Goal: Task Accomplishment & Management: Complete application form

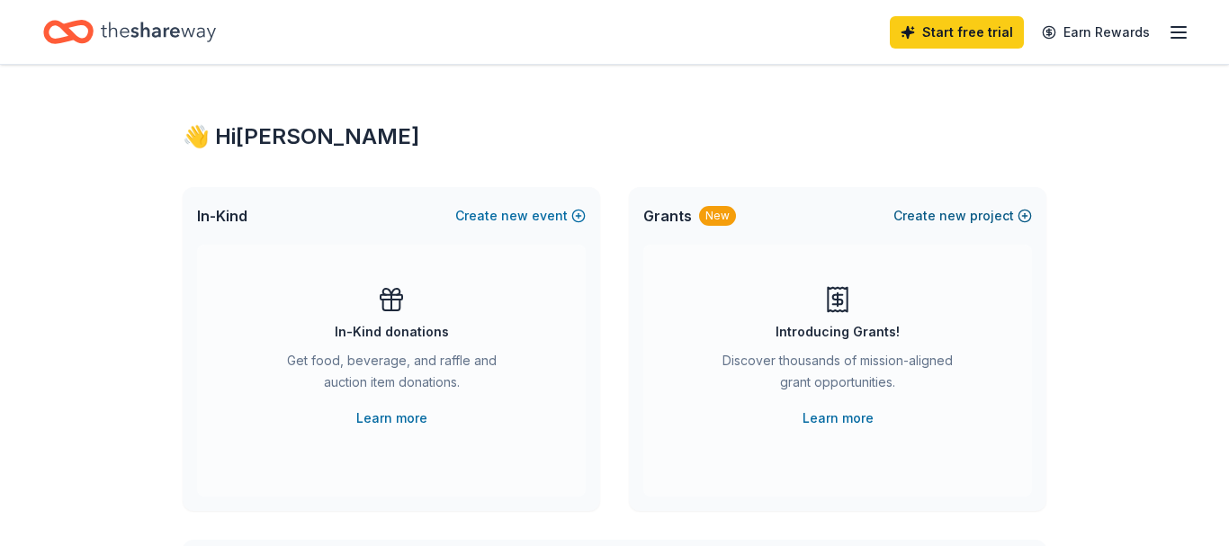
click at [1025, 212] on button "Create new project" at bounding box center [962, 216] width 139 height 22
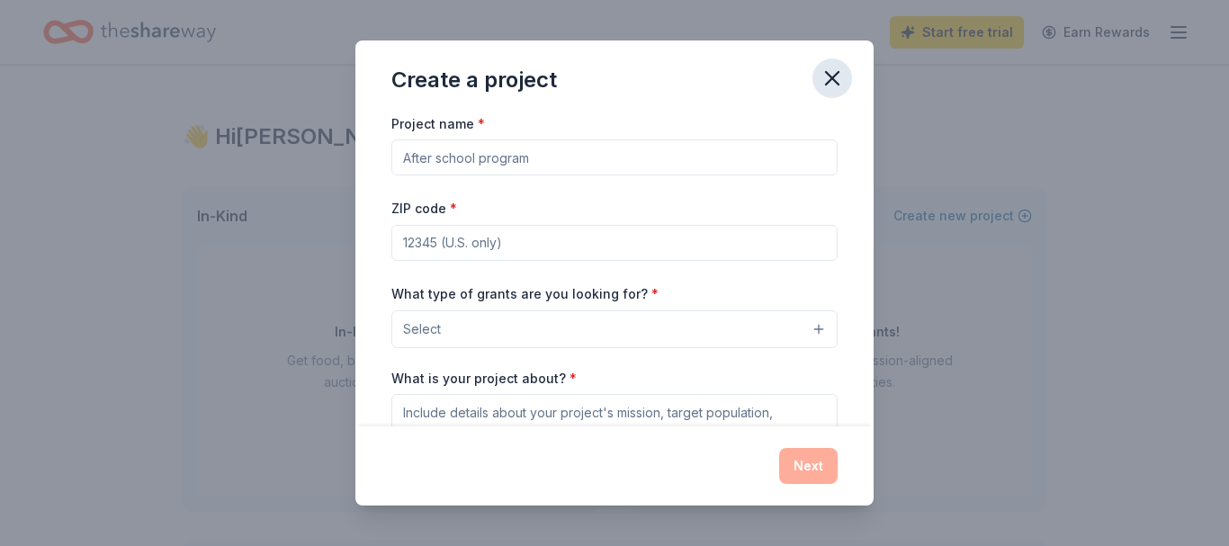
click at [828, 83] on icon "button" at bounding box center [832, 78] width 13 height 13
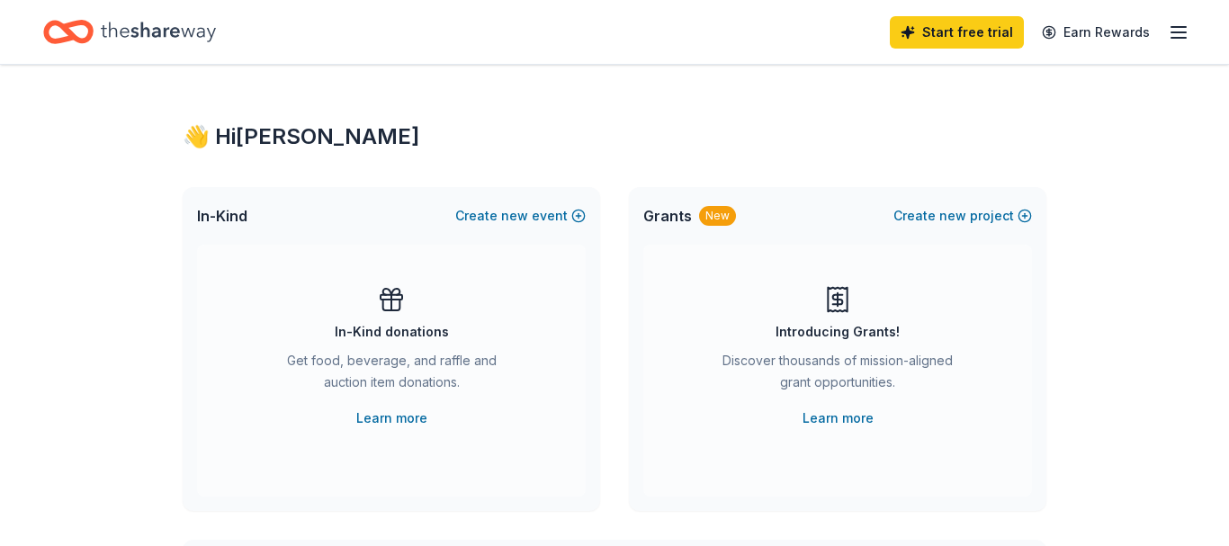
click at [1172, 36] on icon "button" at bounding box center [1178, 33] width 22 height 22
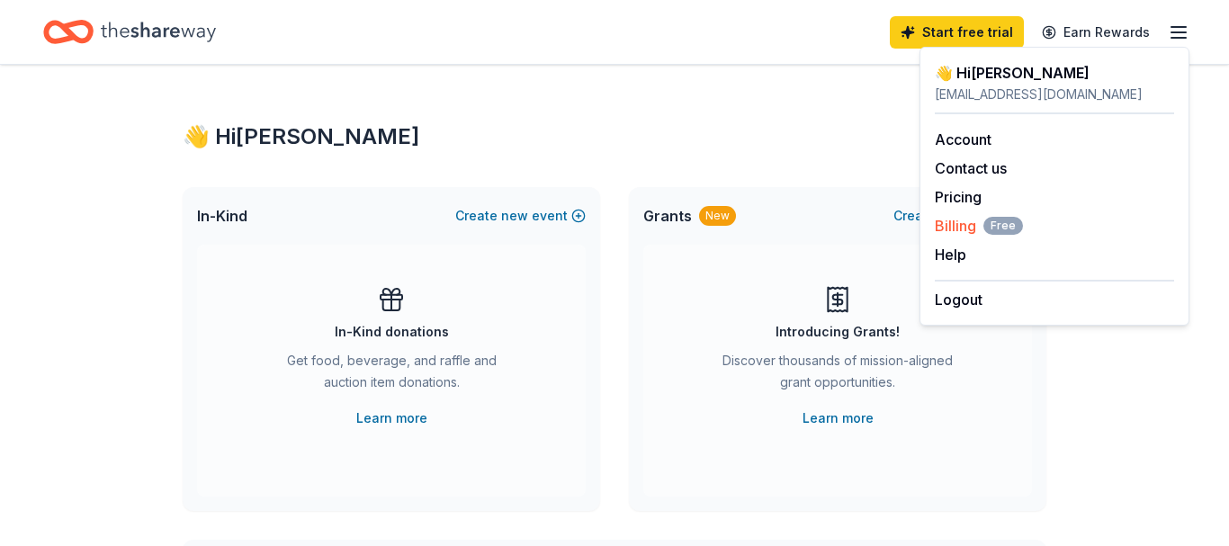
click at [961, 220] on span "Billing Free" at bounding box center [978, 226] width 88 height 22
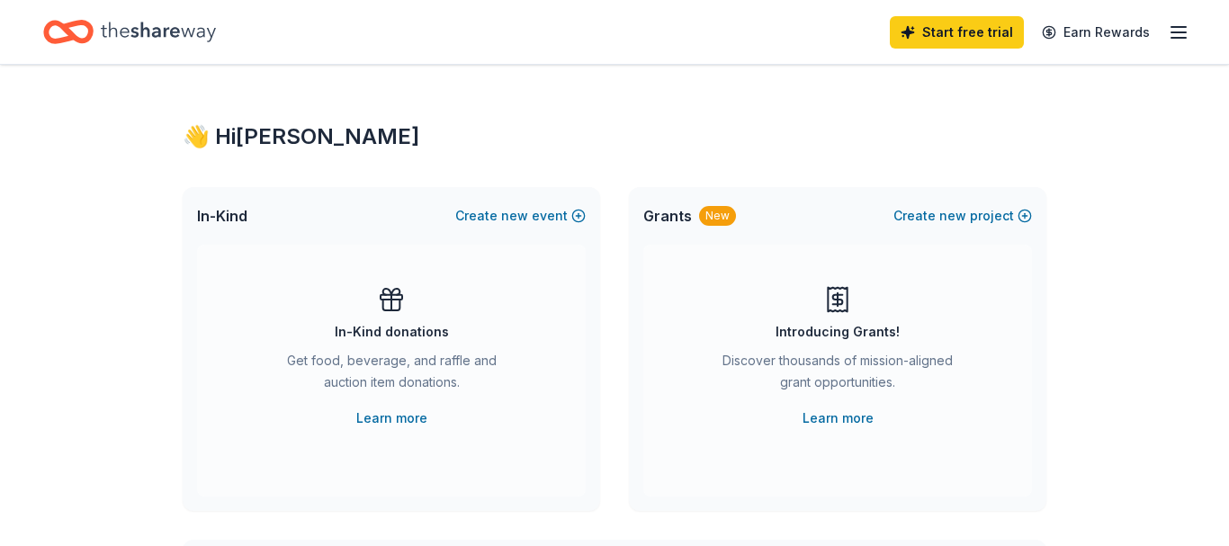
click at [1182, 29] on icon "button" at bounding box center [1178, 33] width 22 height 22
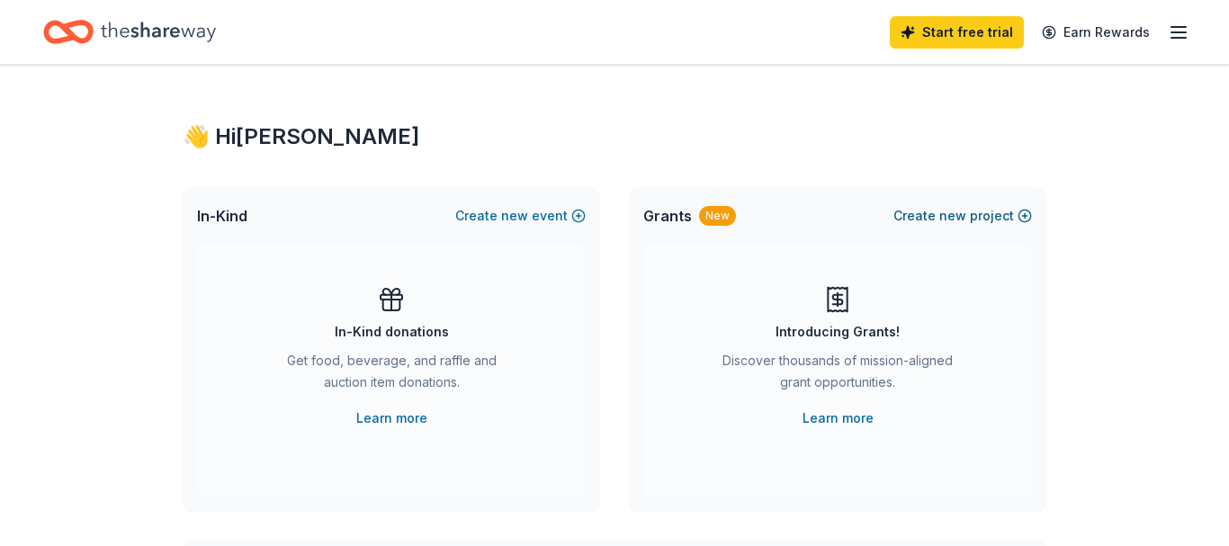
click at [1000, 217] on button "Create new project" at bounding box center [962, 216] width 139 height 22
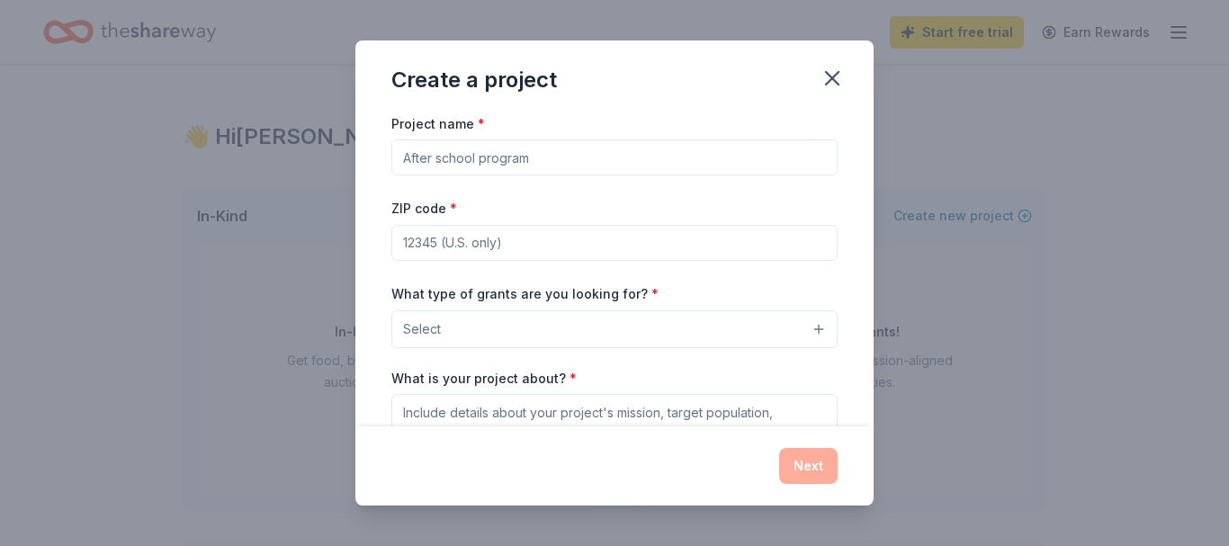
click at [577, 71] on div "Create a project" at bounding box center [614, 76] width 518 height 72
click at [677, 332] on button "Select" at bounding box center [614, 329] width 446 height 38
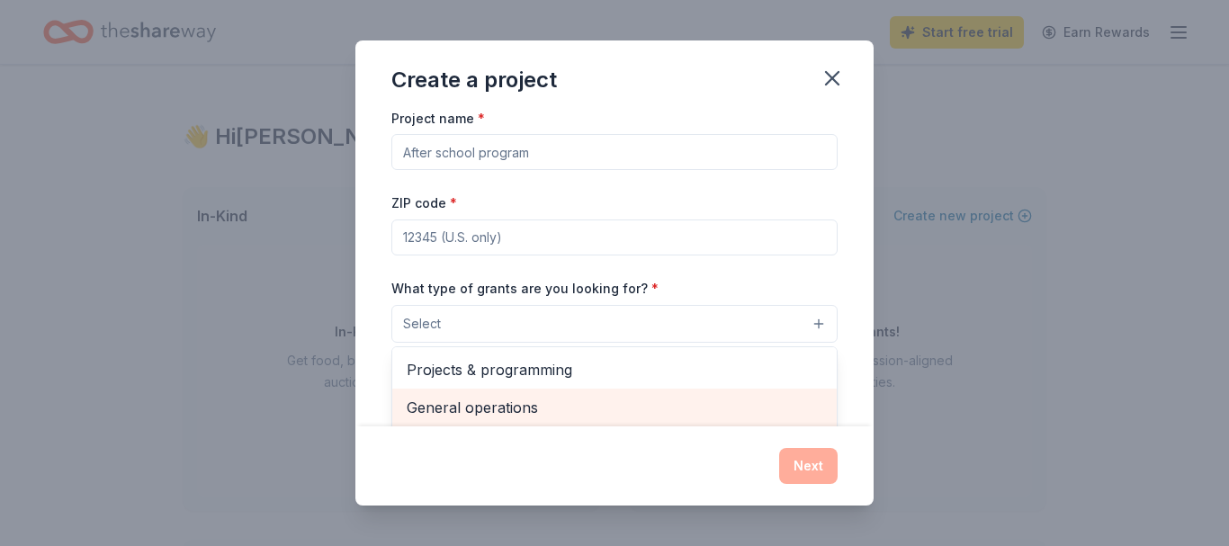
click at [687, 410] on span "General operations" at bounding box center [615, 407] width 416 height 23
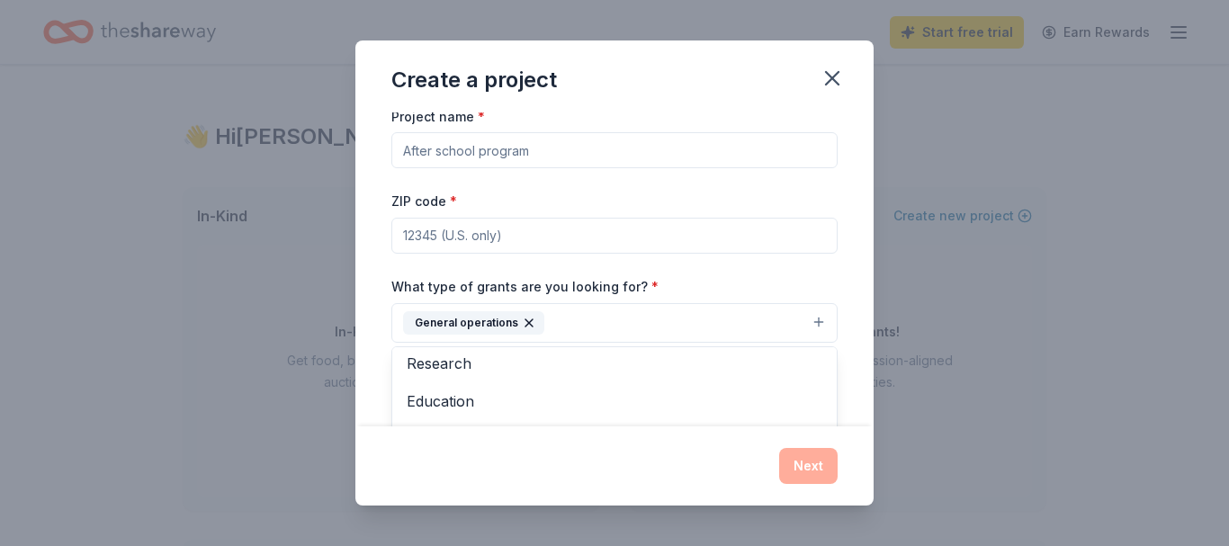
scroll to position [126, 0]
click at [610, 226] on div "Project name * ZIP code * What type of grants are you looking for? * General op…" at bounding box center [614, 353] width 446 height 496
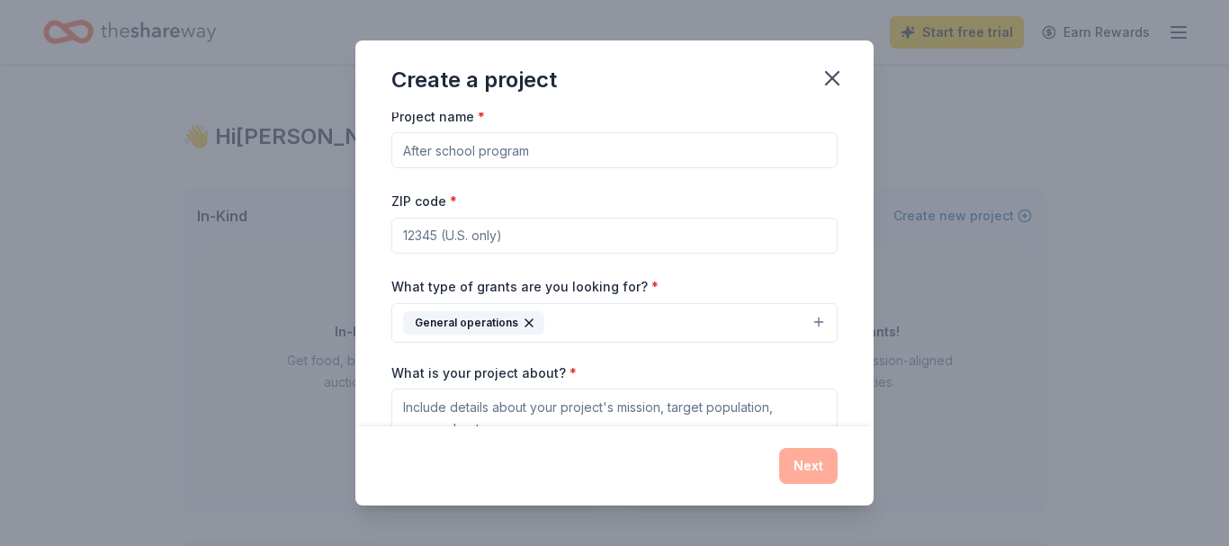
click at [583, 237] on input "ZIP code *" at bounding box center [614, 236] width 446 height 36
type input "33142"
click at [699, 157] on input "Project name *" at bounding box center [614, 150] width 446 height 36
type input "Educational and Training Workshop"
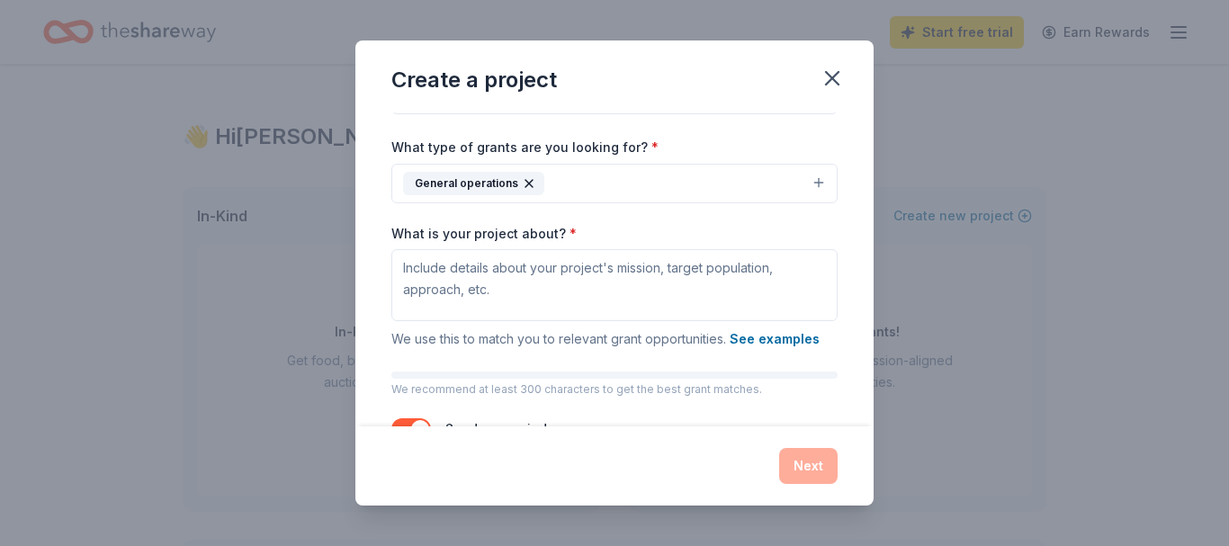
scroll to position [149, 0]
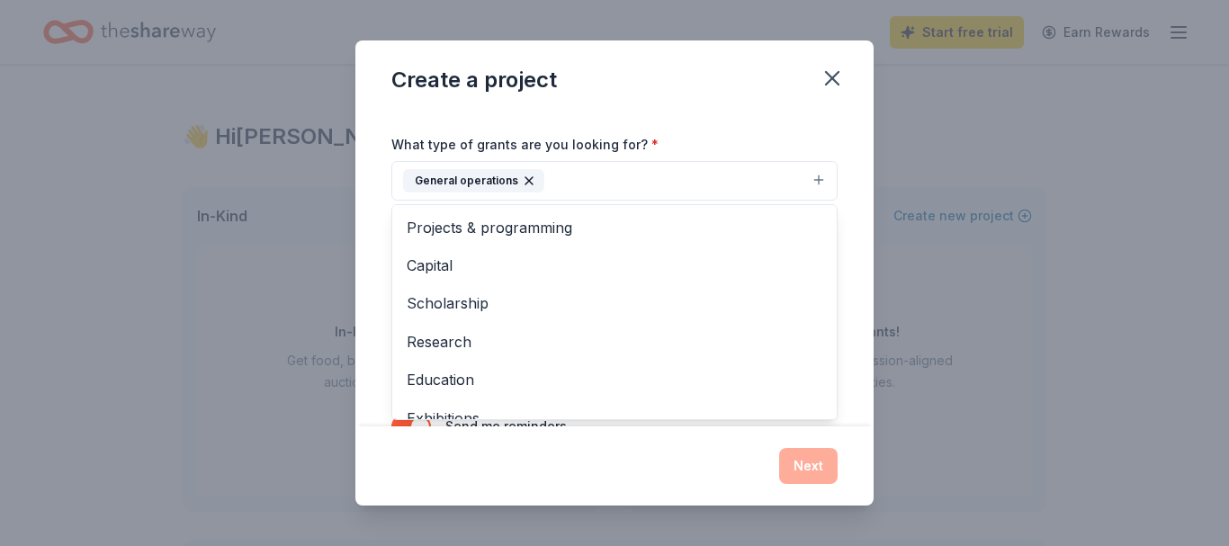
click at [728, 179] on button "General operations" at bounding box center [614, 181] width 446 height 40
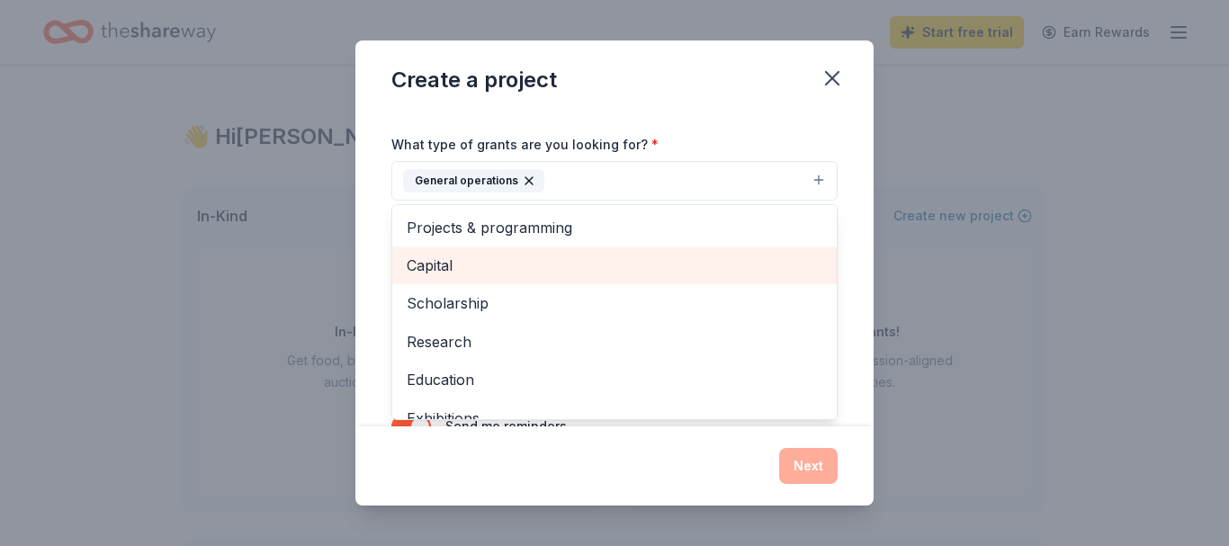
click at [789, 273] on span "Capital" at bounding box center [615, 265] width 416 height 23
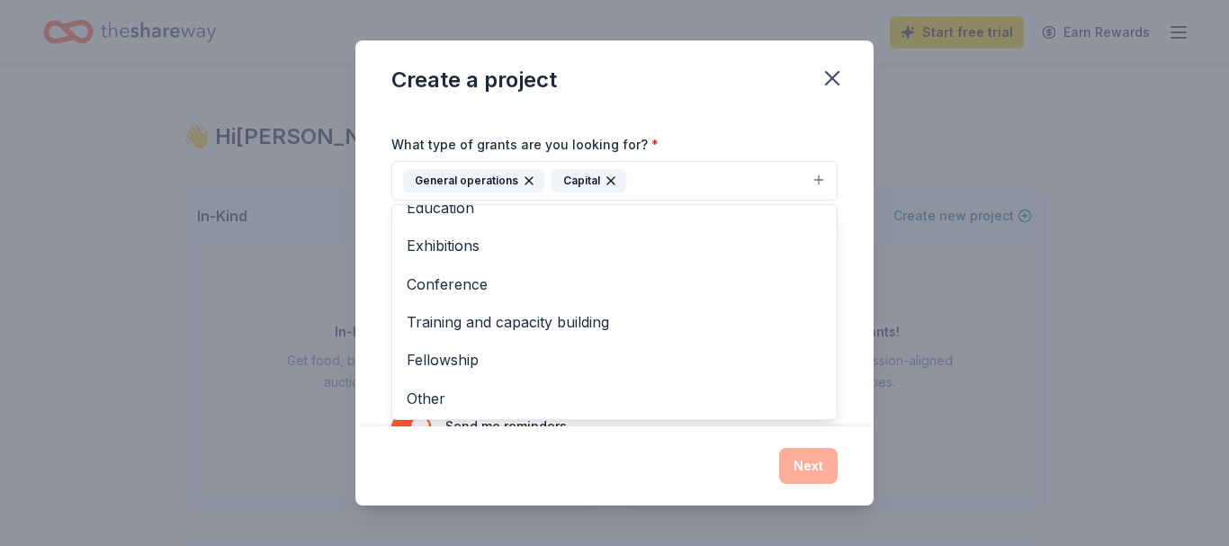
scroll to position [137, 0]
click at [825, 113] on div "Project name * Educational and Training Workshop ZIP code * 33142 What type of …" at bounding box center [614, 211] width 446 height 496
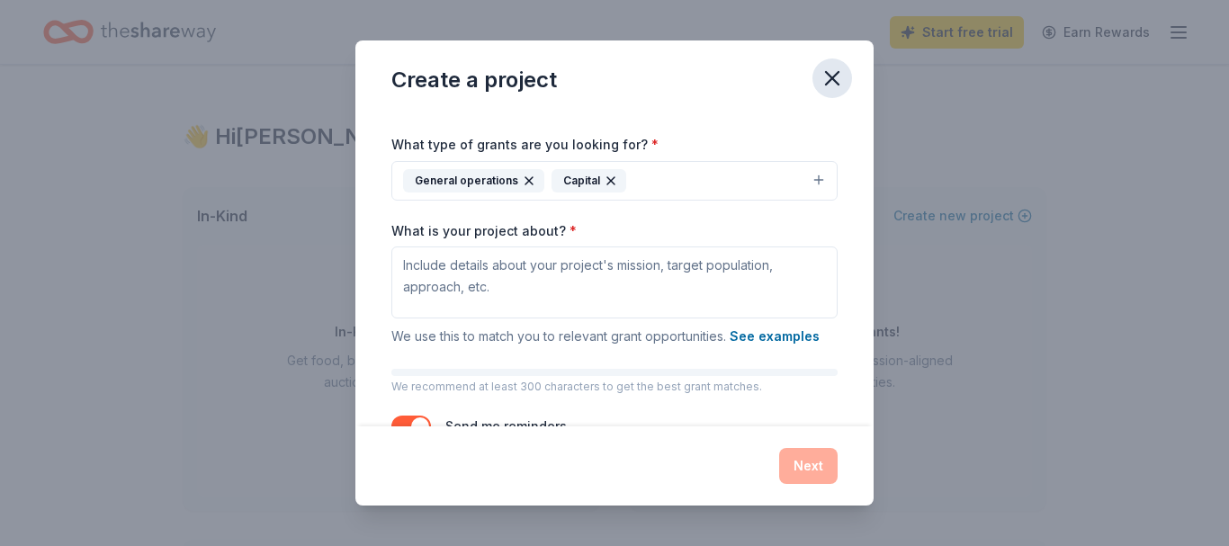
click at [829, 73] on icon "button" at bounding box center [831, 78] width 25 height 25
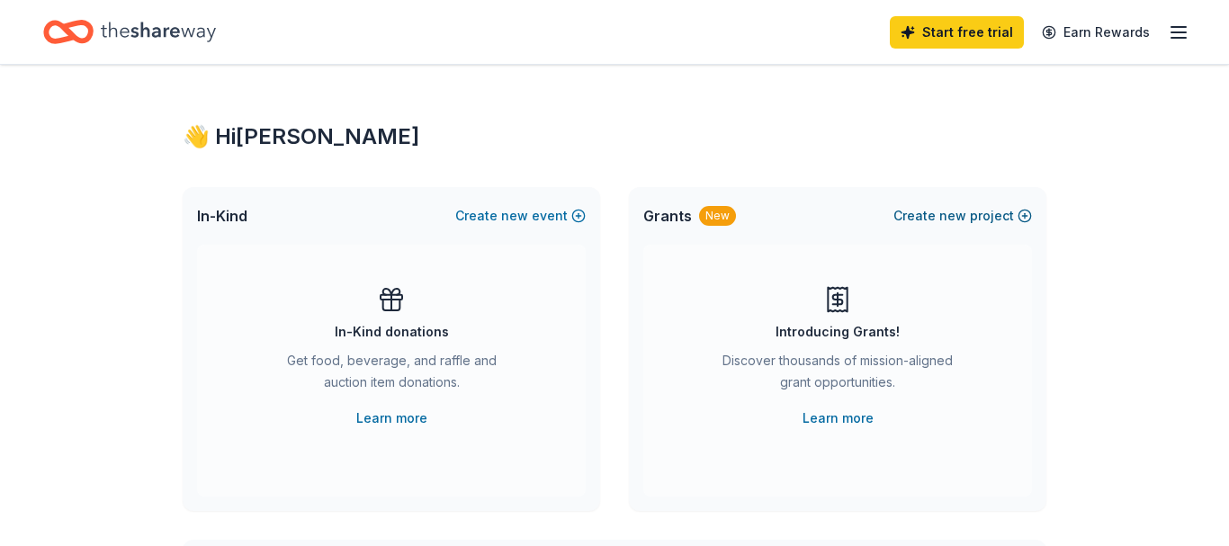
click at [973, 218] on button "Create new project" at bounding box center [962, 216] width 139 height 22
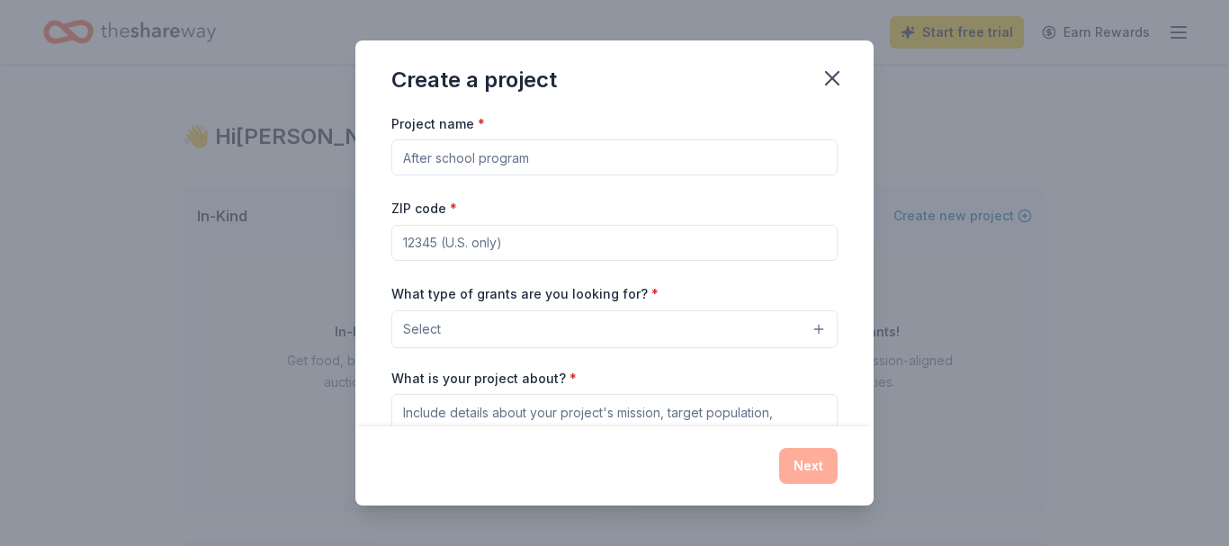
click at [766, 162] on input "Project name *" at bounding box center [614, 157] width 446 height 36
type input "Foster Home Management Agency"
click at [586, 247] on input "ZIP code *" at bounding box center [614, 243] width 446 height 36
type input "33142"
click at [678, 319] on button "Select" at bounding box center [614, 329] width 446 height 38
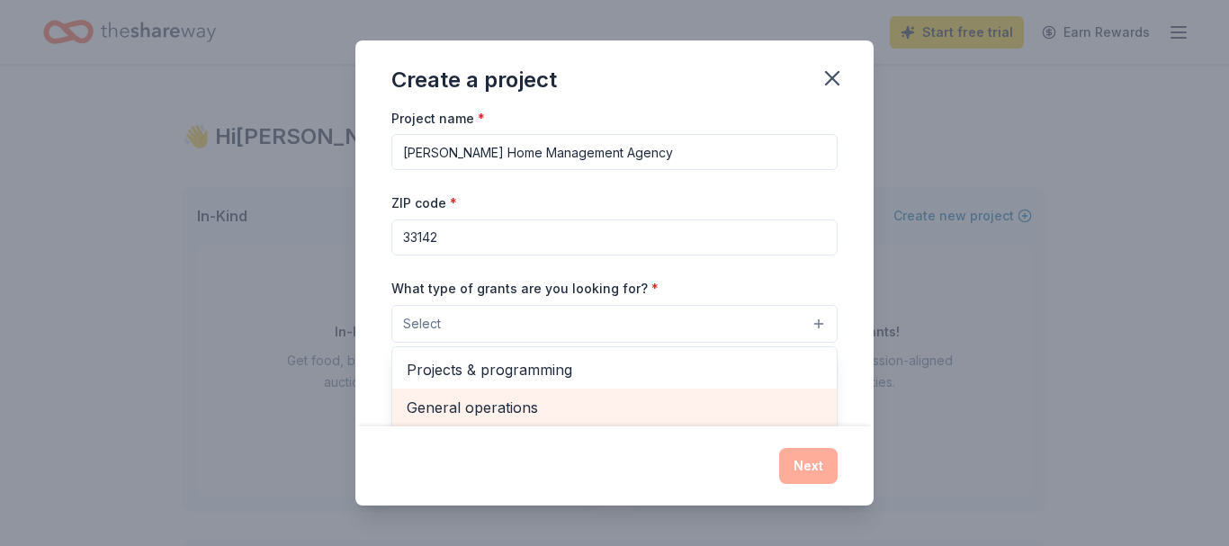
click at [530, 406] on span "General operations" at bounding box center [615, 407] width 416 height 23
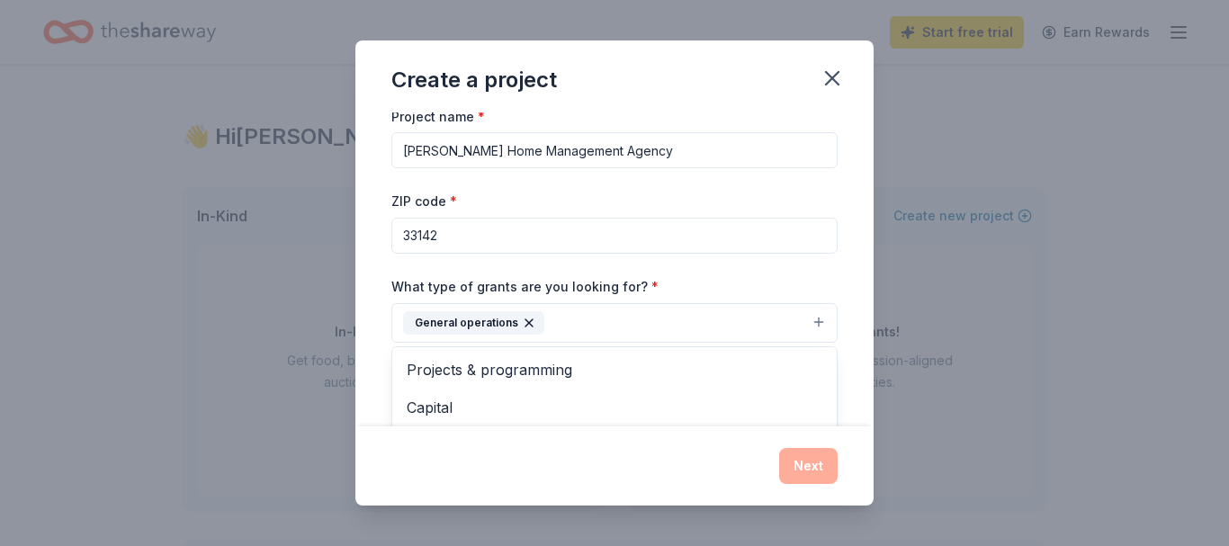
click at [822, 317] on button "General operations" at bounding box center [614, 323] width 446 height 40
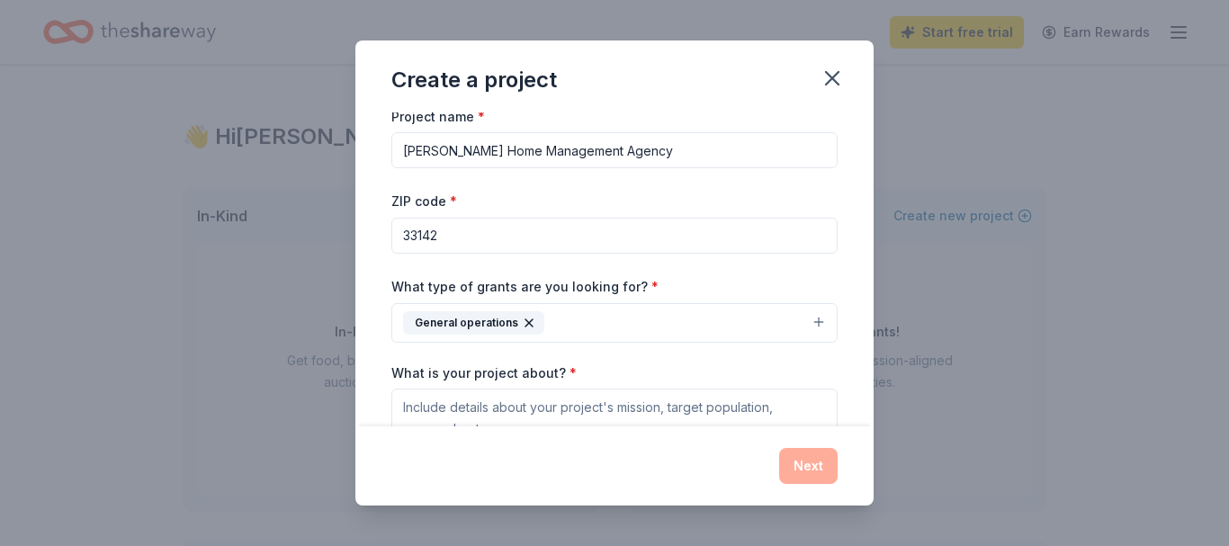
click at [675, 147] on input "Foster Home Management Agency" at bounding box center [614, 150] width 446 height 36
type input "At-Risk Children Management Agency"
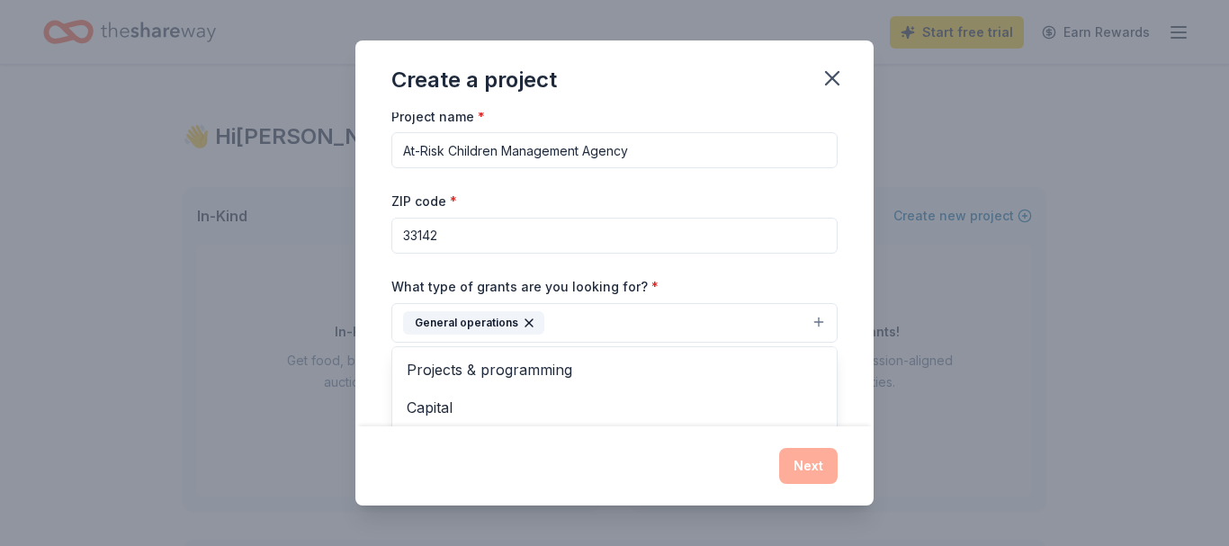
click at [814, 318] on button "General operations" at bounding box center [614, 323] width 446 height 40
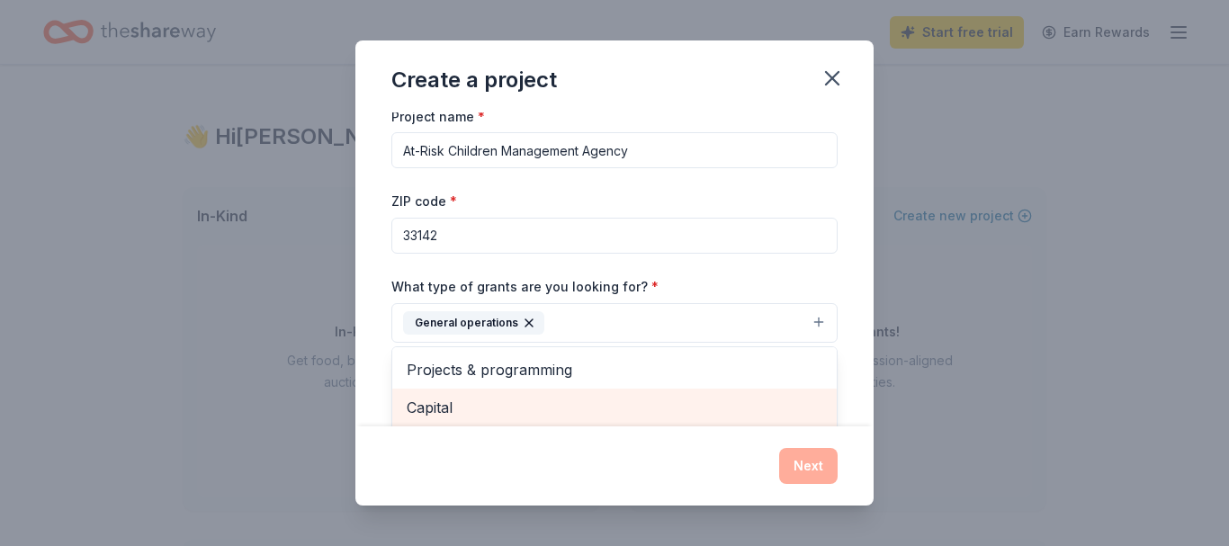
click at [441, 400] on span "Capital" at bounding box center [615, 407] width 416 height 23
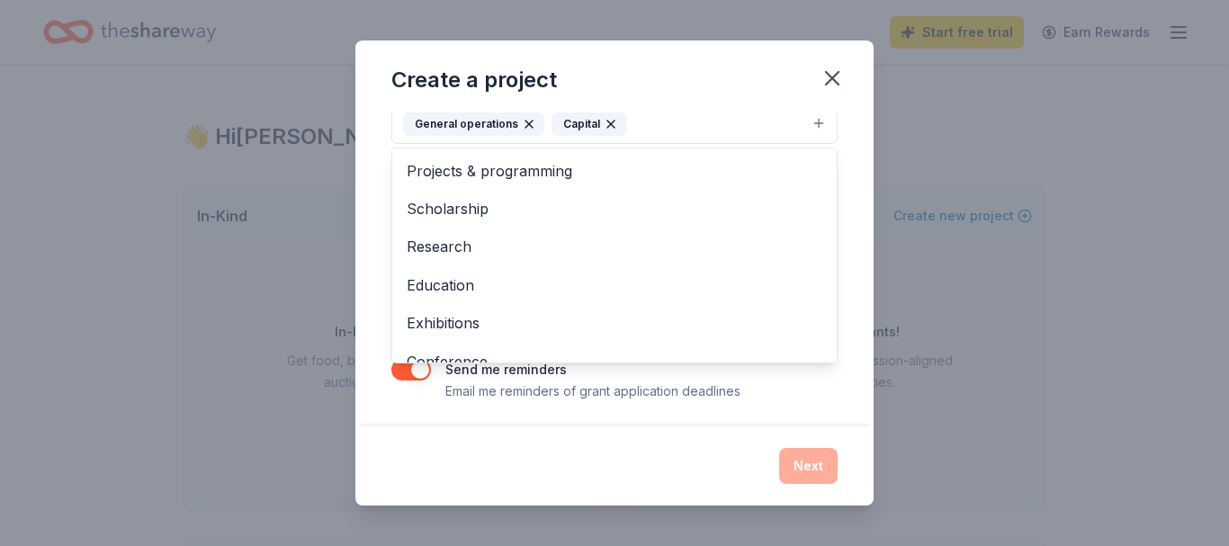
scroll to position [210, 0]
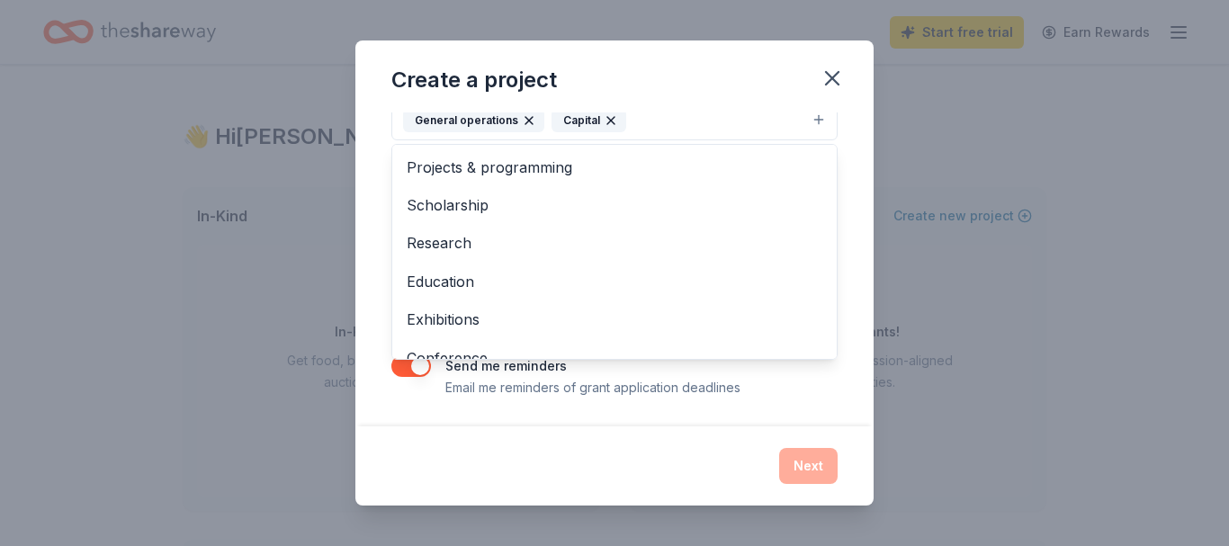
click at [830, 81] on div "Create a project Project name * At-Risk Children Management Agency ZIP code * 3…" at bounding box center [614, 273] width 518 height 466
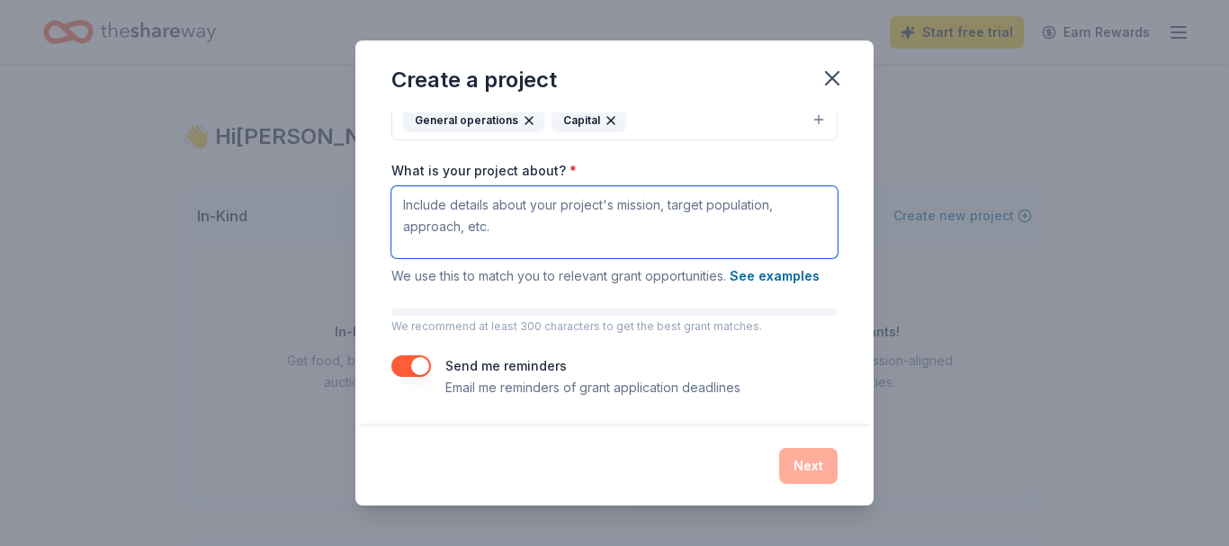
click at [625, 212] on textarea "What is your project about? *" at bounding box center [614, 222] width 446 height 72
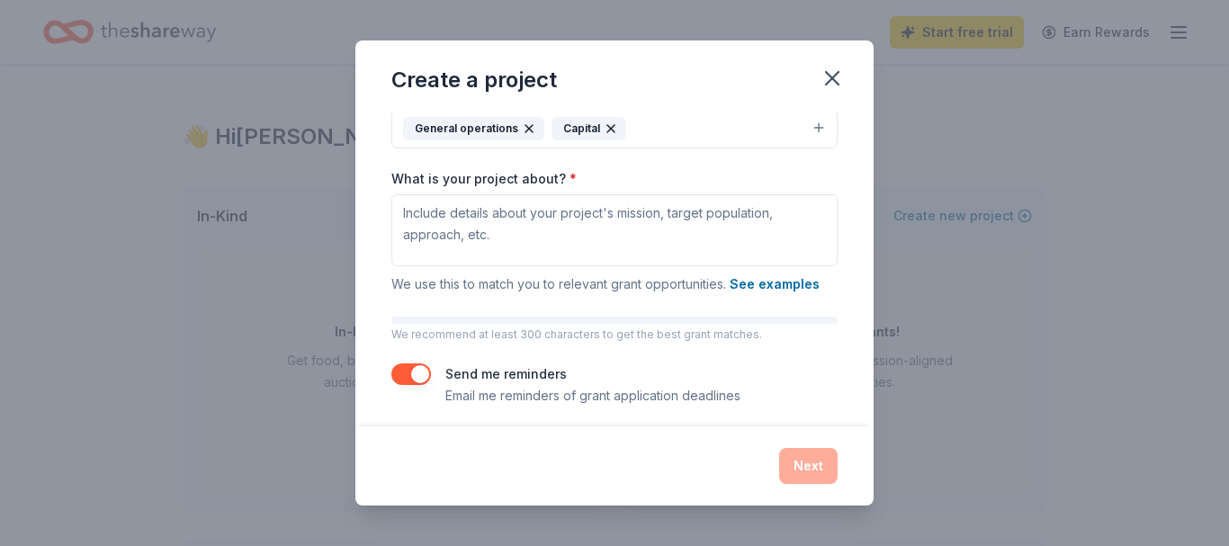
scroll to position [202, 0]
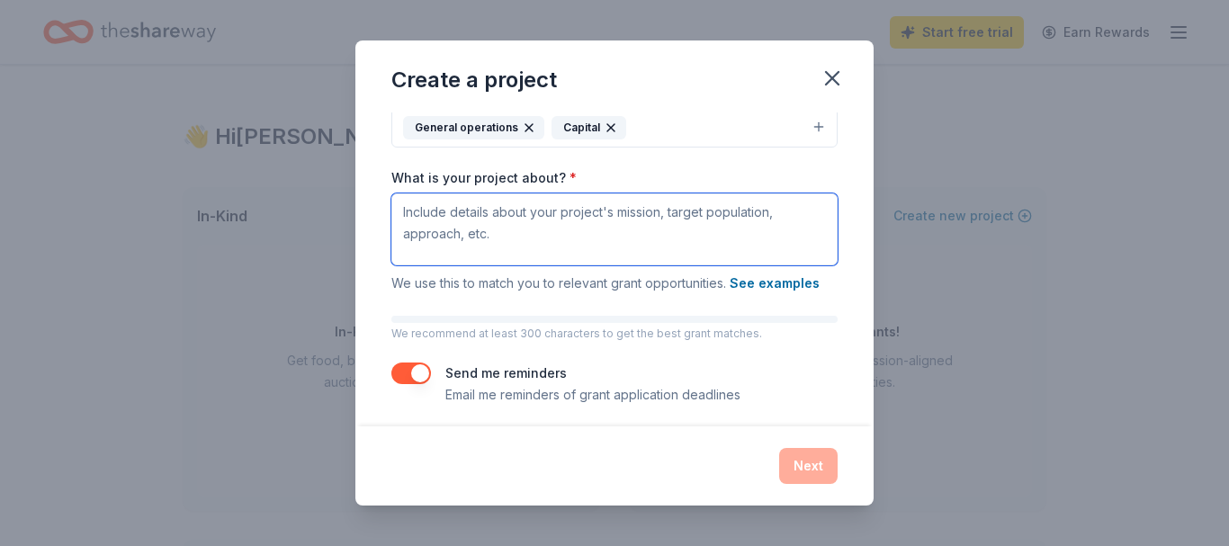
click at [693, 230] on textarea "What is your project about? *" at bounding box center [614, 229] width 446 height 72
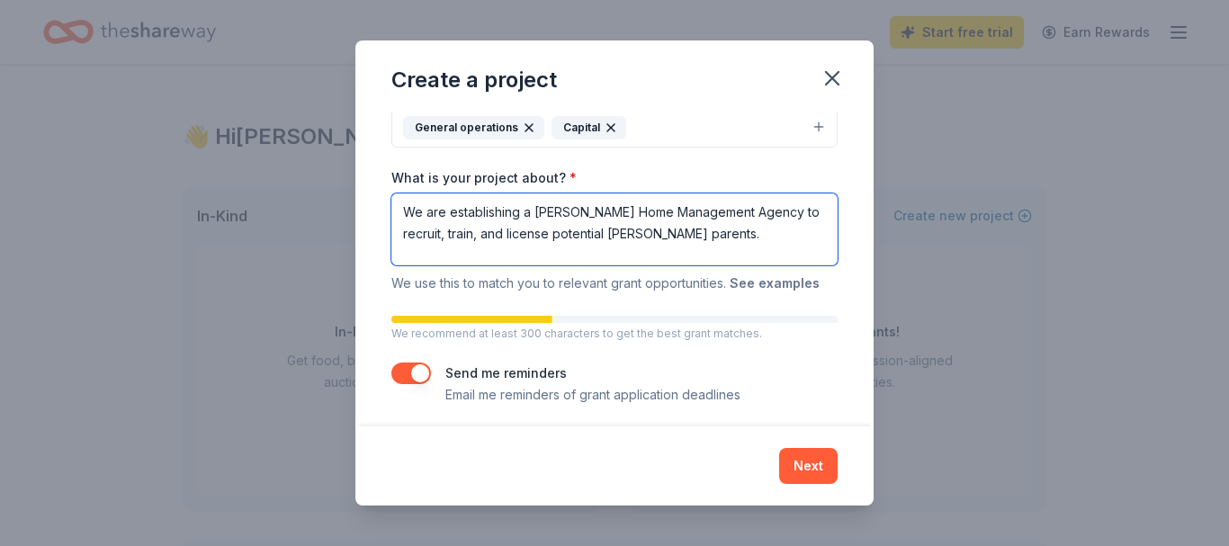
type textarea "We are establishing a Foster Home Management Agency to recruit, train, and lice…"
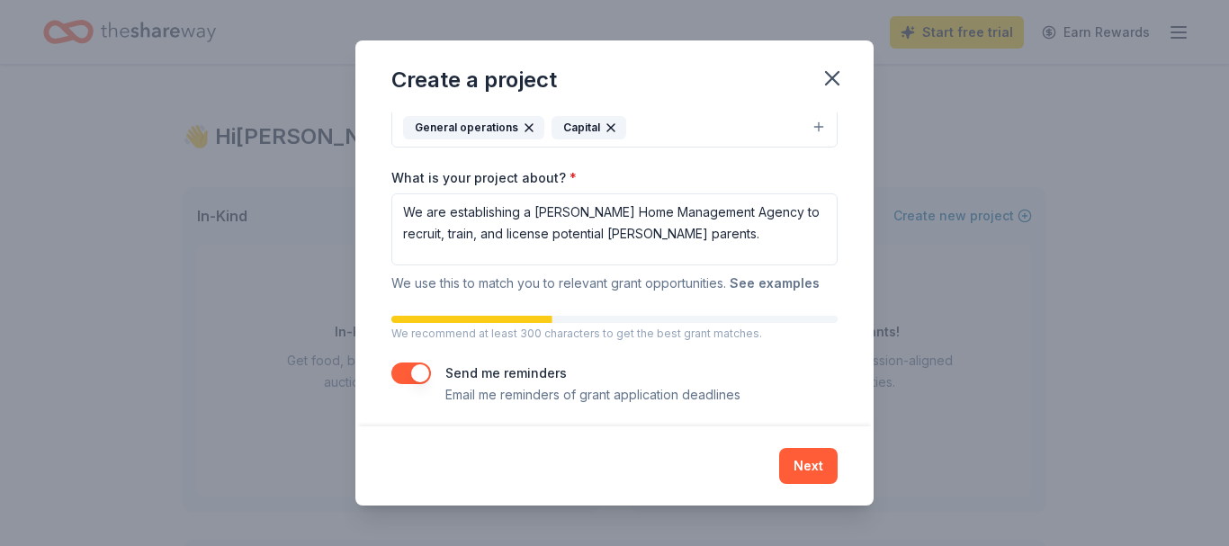
click at [746, 283] on button "See examples" at bounding box center [774, 284] width 90 height 22
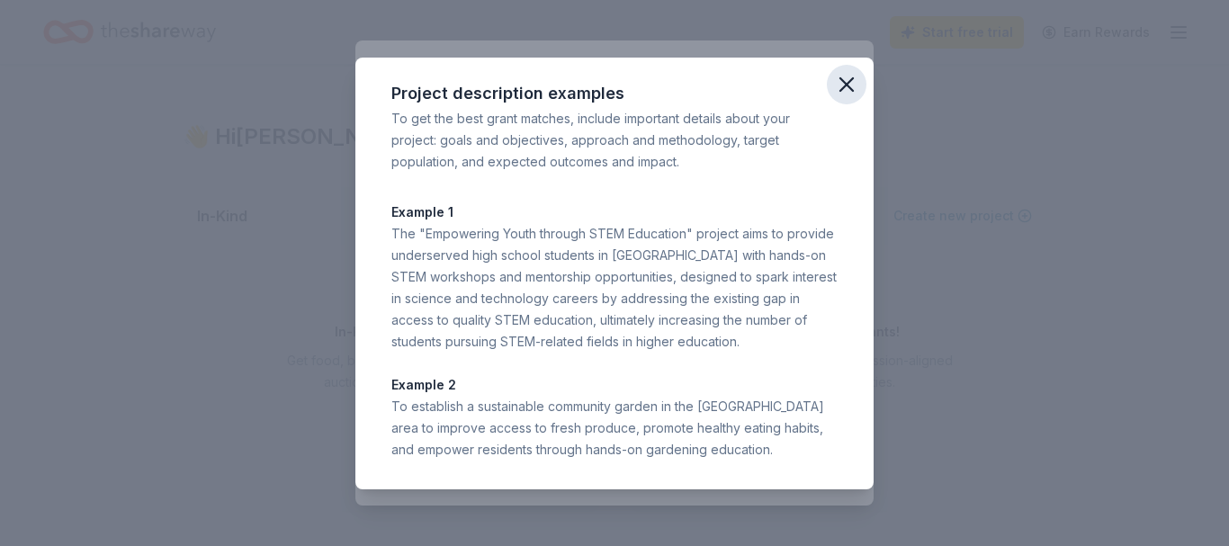
click at [843, 79] on icon "button" at bounding box center [846, 84] width 25 height 25
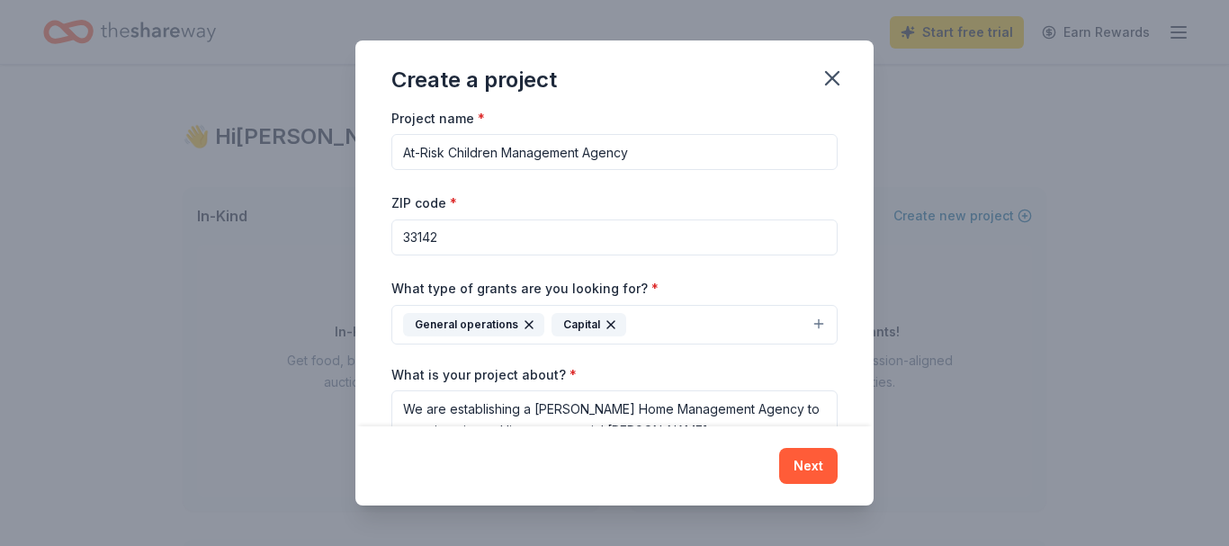
scroll to position [0, 0]
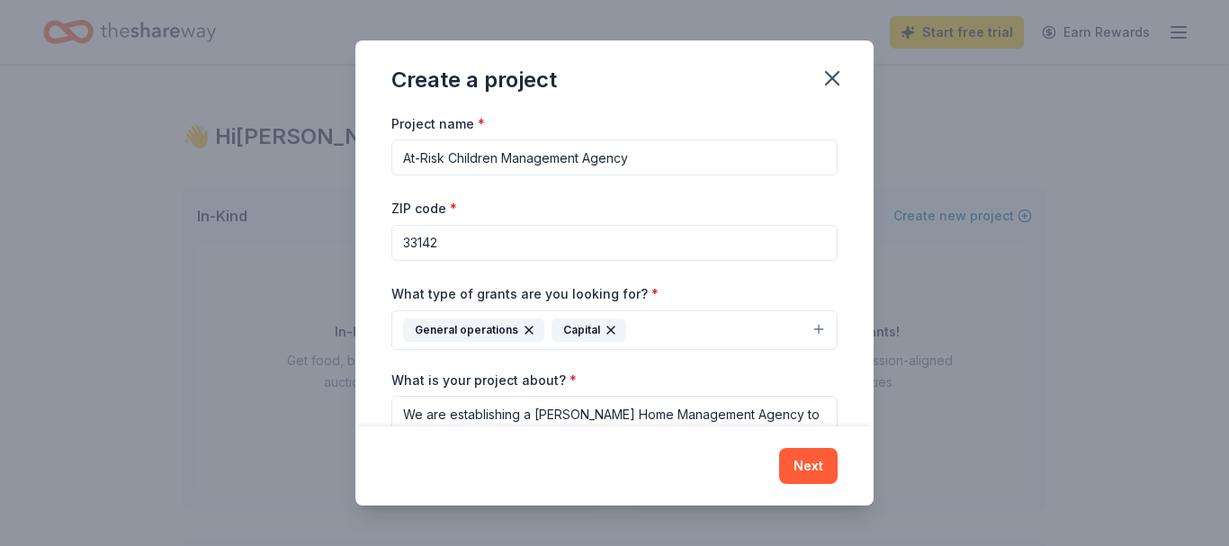
click at [774, 158] on input "At-Risk Children Management Agency" at bounding box center [614, 157] width 446 height 36
type input "The At-Risk Home Initiative"
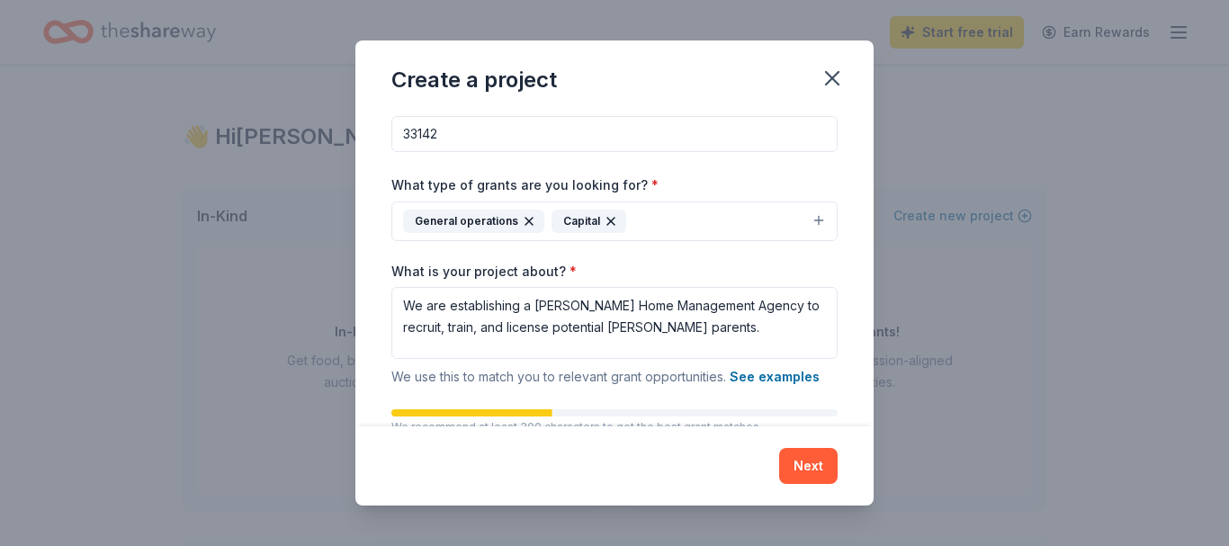
scroll to position [115, 0]
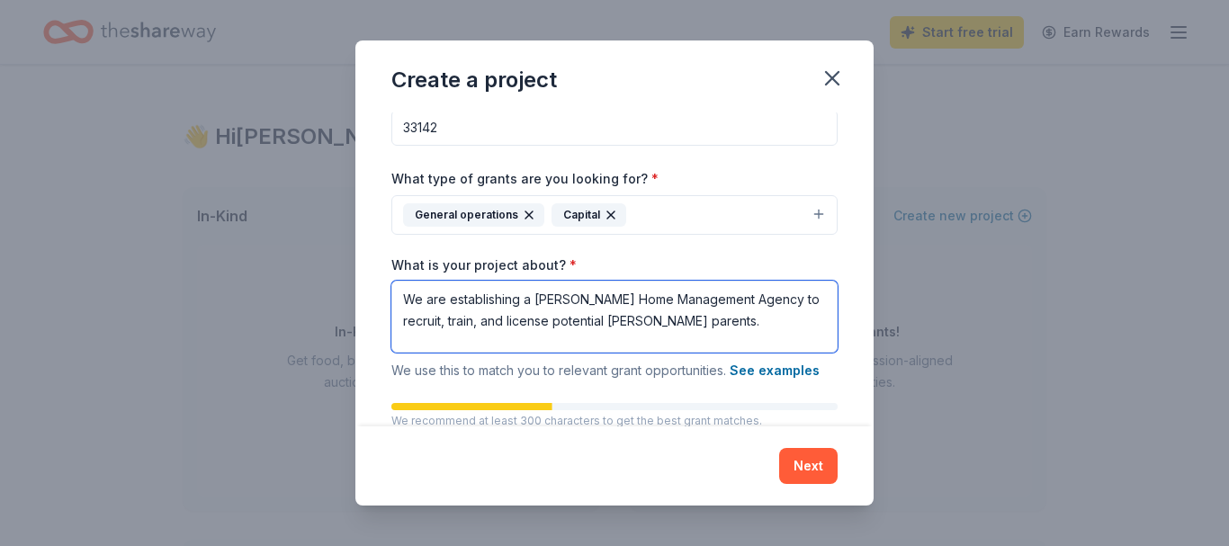
click at [691, 299] on textarea "We are establishing a Foster Home Management Agency to recruit, train, and lice…" at bounding box center [614, 317] width 446 height 72
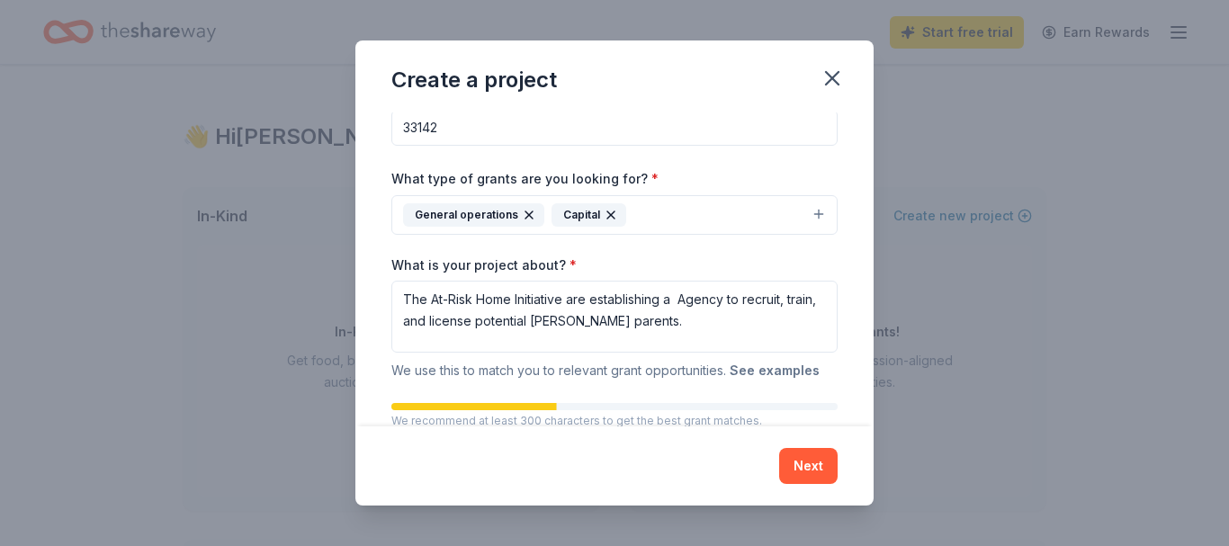
click at [757, 367] on button "See examples" at bounding box center [774, 371] width 90 height 22
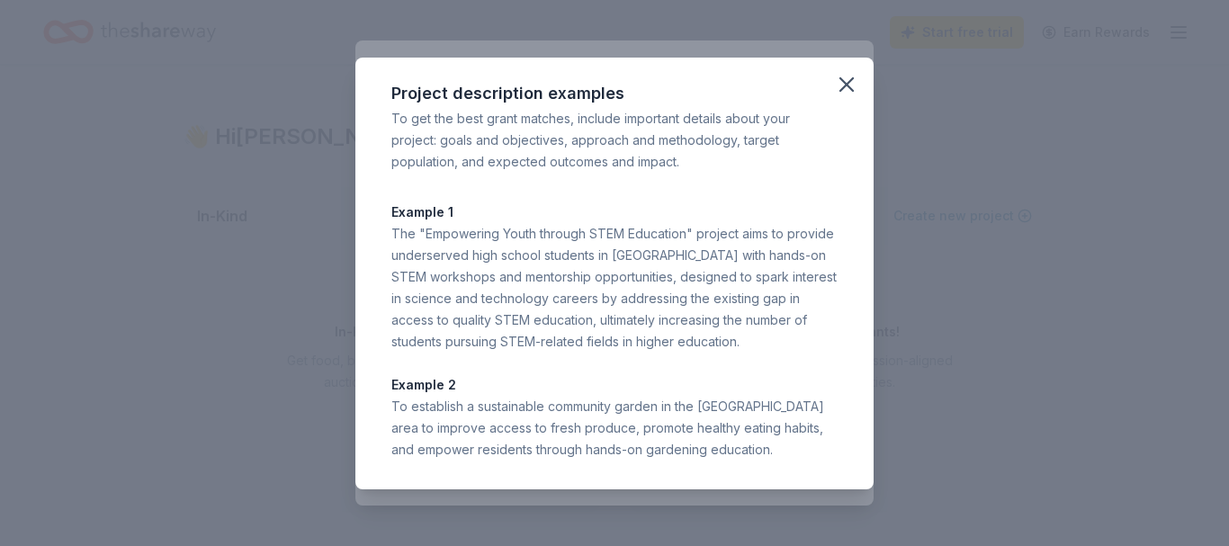
drag, startPoint x: 842, startPoint y: 84, endPoint x: 636, endPoint y: 223, distance: 248.7
click at [636, 223] on div "Project description examples To get the best grant matches, include important d…" at bounding box center [614, 274] width 518 height 432
click at [852, 79] on icon "button" at bounding box center [846, 84] width 13 height 13
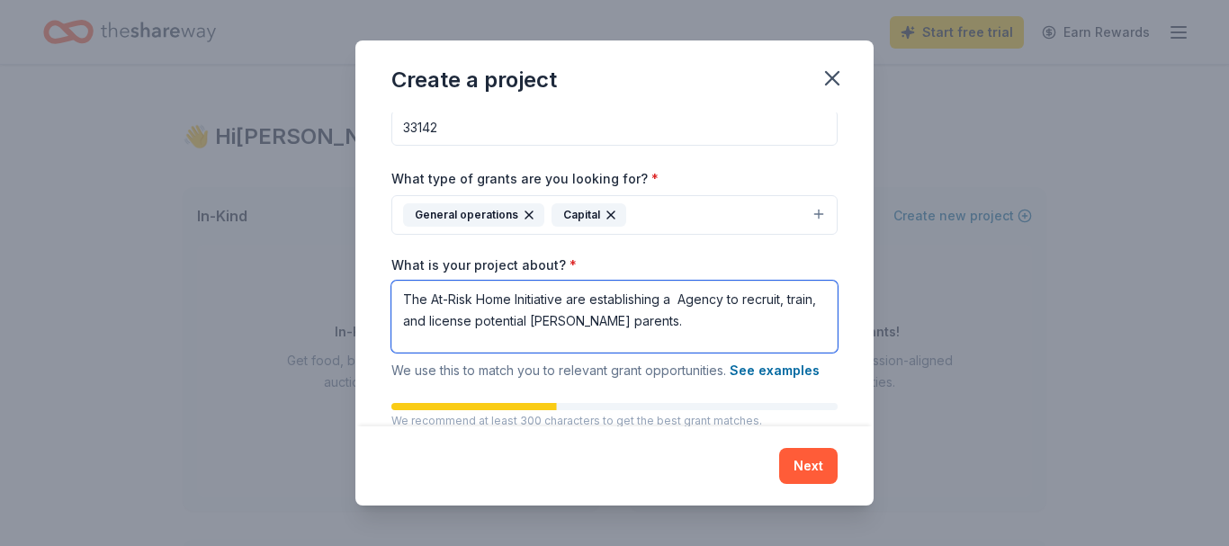
click at [584, 299] on textarea "The At-Risk Home Initiative are establishing a Agency to recruit, train, and li…" at bounding box center [614, 317] width 446 height 72
type textarea "The At-Risk Home Initiative aims to establish a Child-Placing Agency to recruit…"
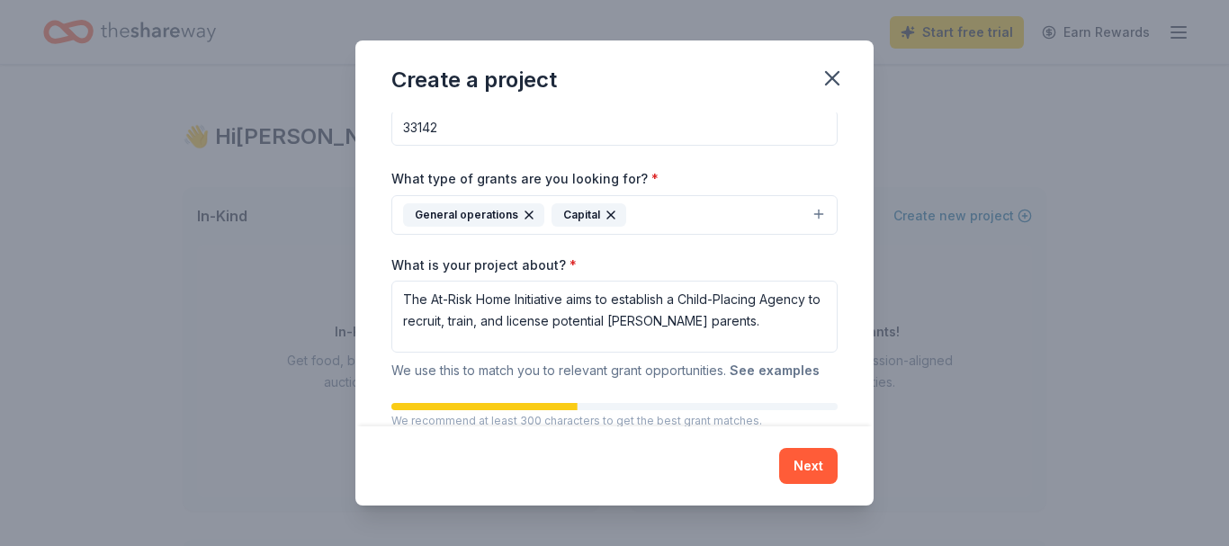
click at [767, 368] on button "See examples" at bounding box center [774, 371] width 90 height 22
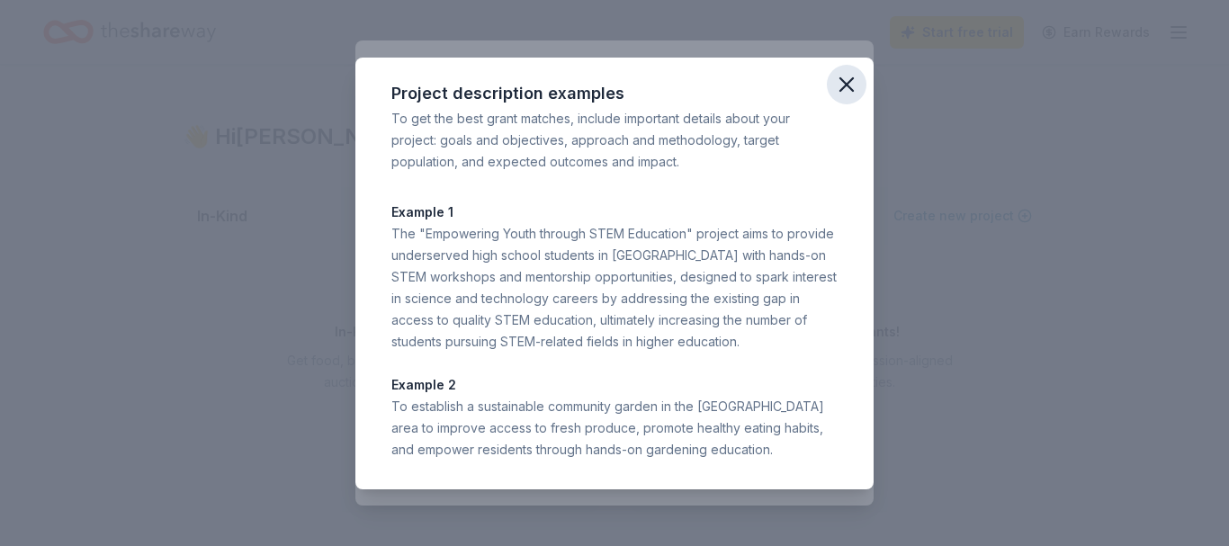
click at [841, 90] on icon "button" at bounding box center [846, 84] width 13 height 13
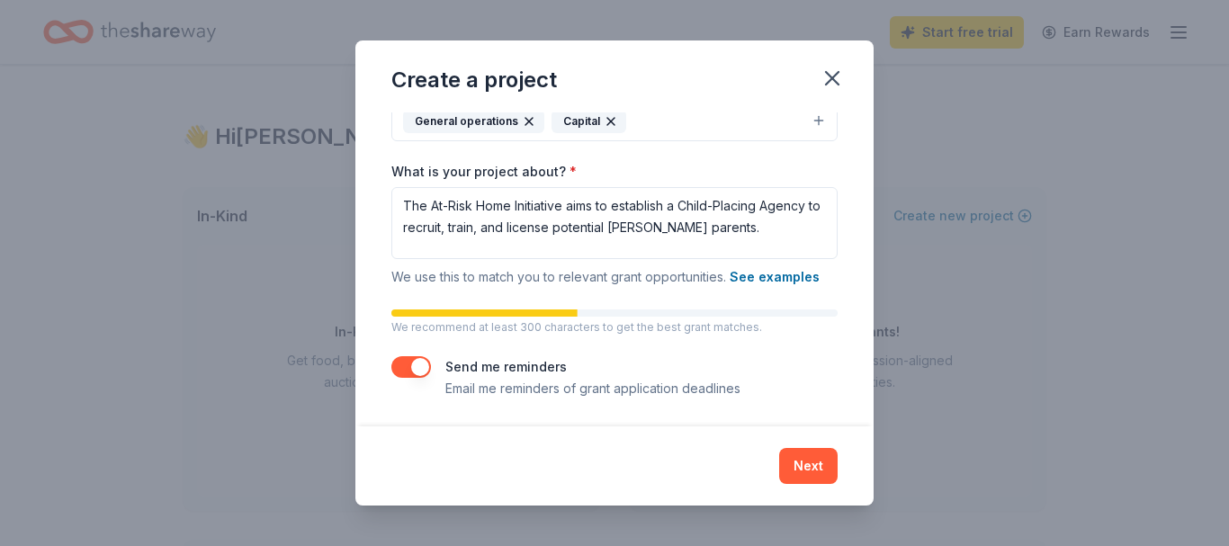
scroll to position [210, 0]
click at [806, 460] on button "Next" at bounding box center [808, 466] width 58 height 36
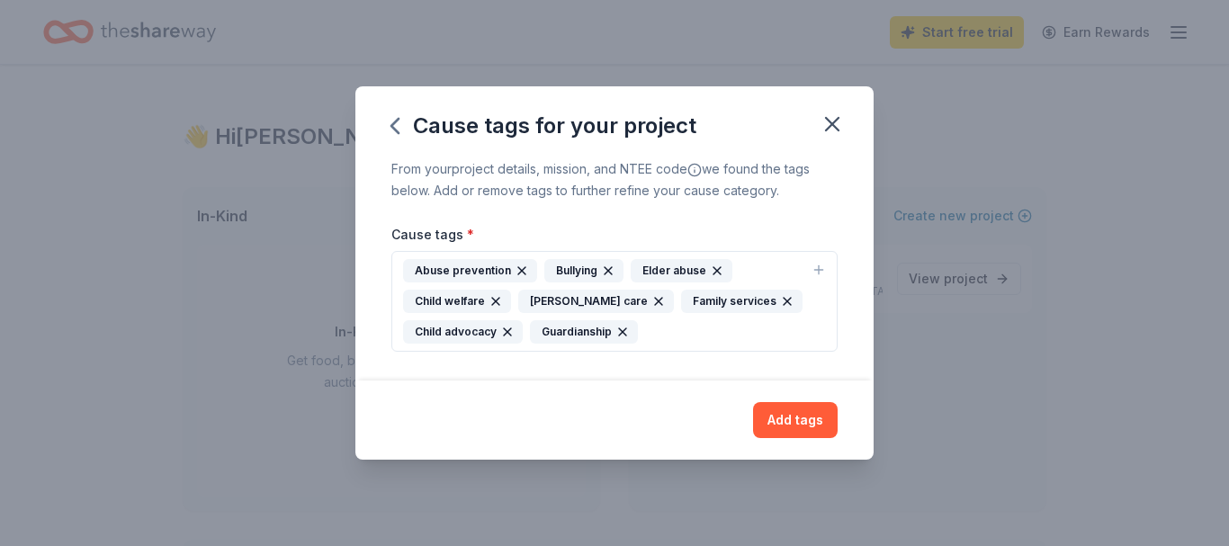
scroll to position [0, 0]
click at [800, 413] on button "Add tags" at bounding box center [795, 420] width 85 height 36
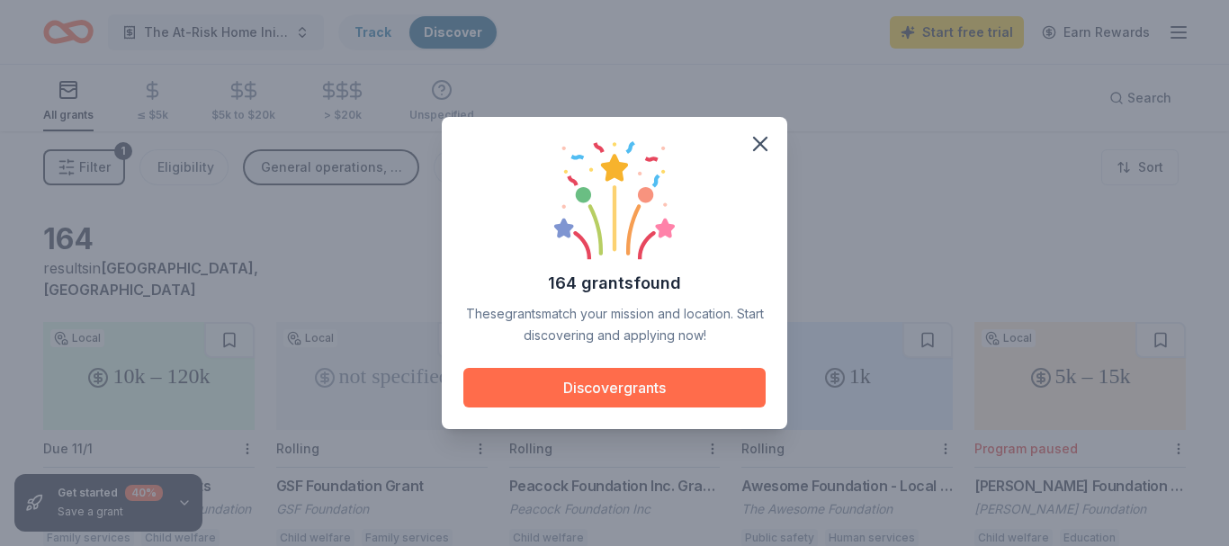
click at [645, 381] on button "Discover grants" at bounding box center [614, 388] width 302 height 40
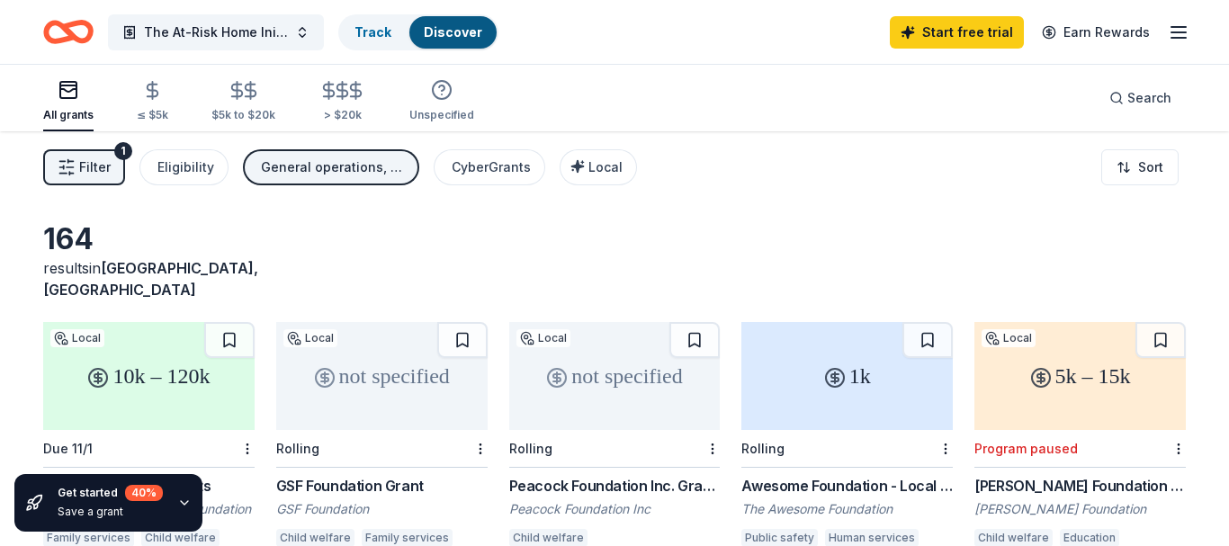
click at [753, 225] on div "164 results in Miami, FL" at bounding box center [614, 260] width 1142 height 79
click at [755, 223] on div "164 results in Miami, FL" at bounding box center [614, 260] width 1142 height 79
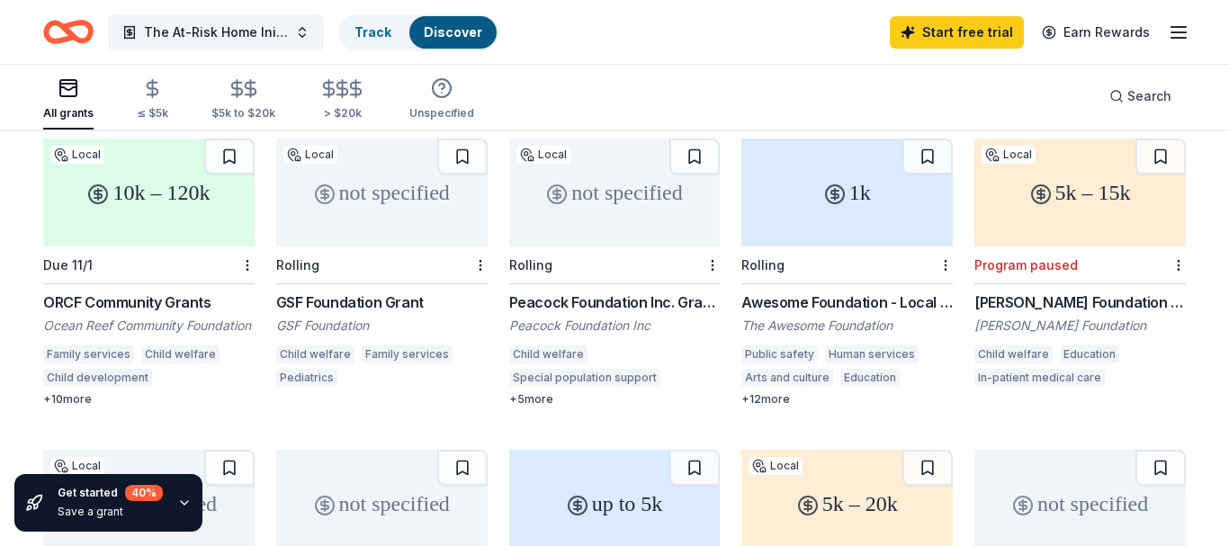
scroll to position [138, 0]
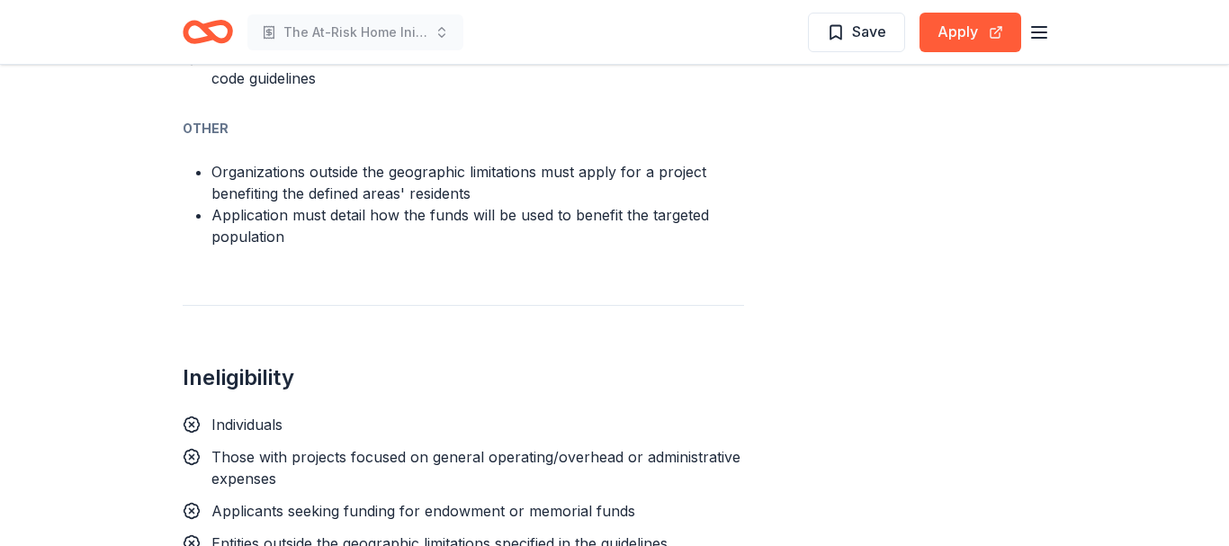
scroll to position [1559, 0]
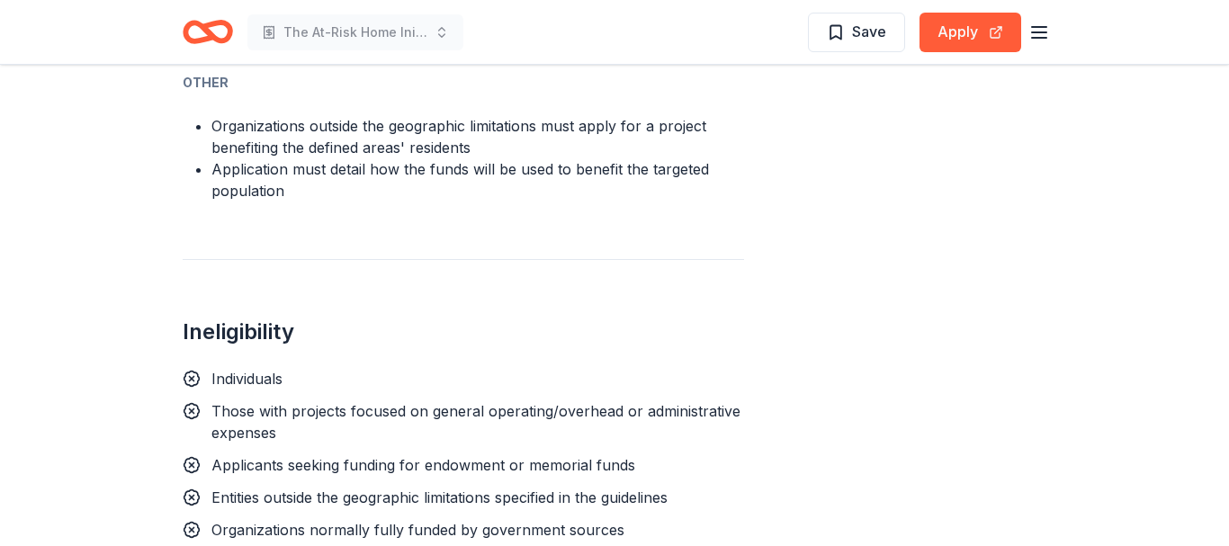
click at [112, 273] on div "ORCF Community Grants From Ocean Reef Community Foundation The Ocean Reef Commu…" at bounding box center [614, 11] width 1229 height 3012
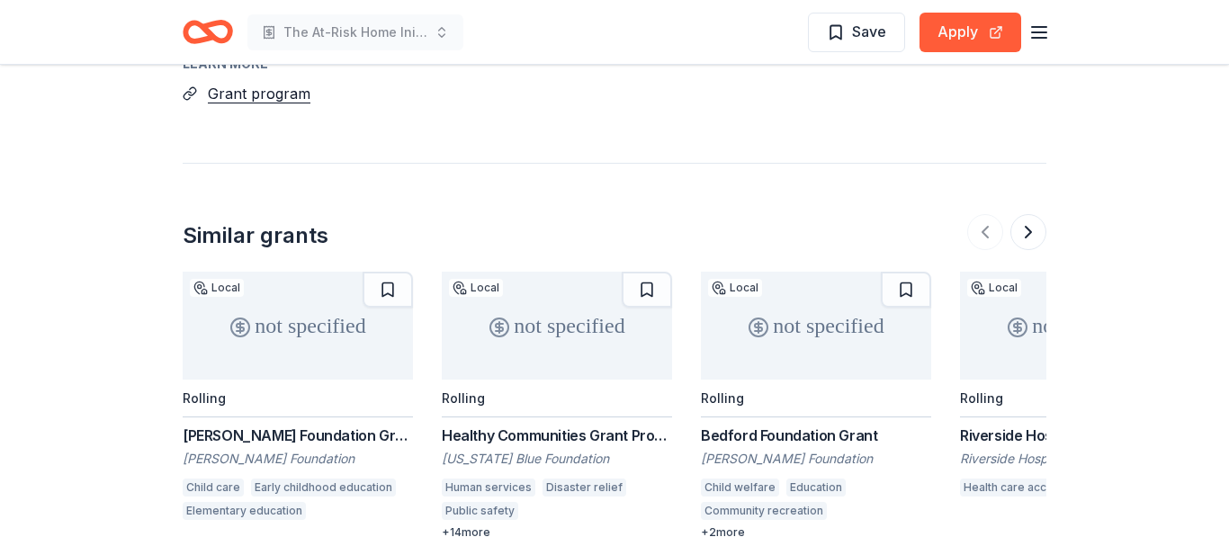
scroll to position [2419, 0]
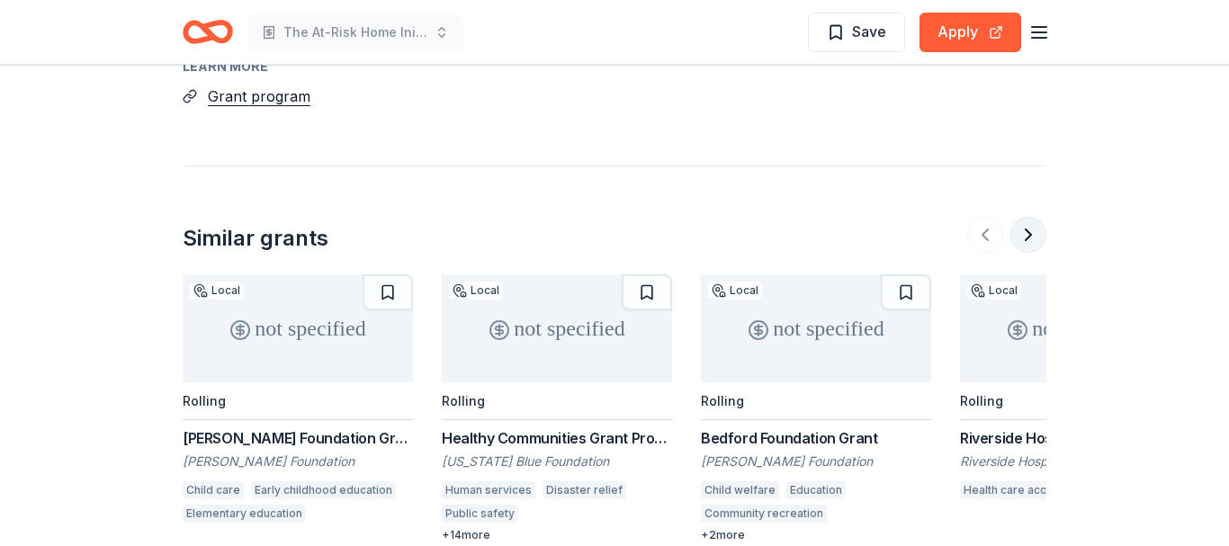
click at [1035, 217] on button at bounding box center [1028, 235] width 36 height 36
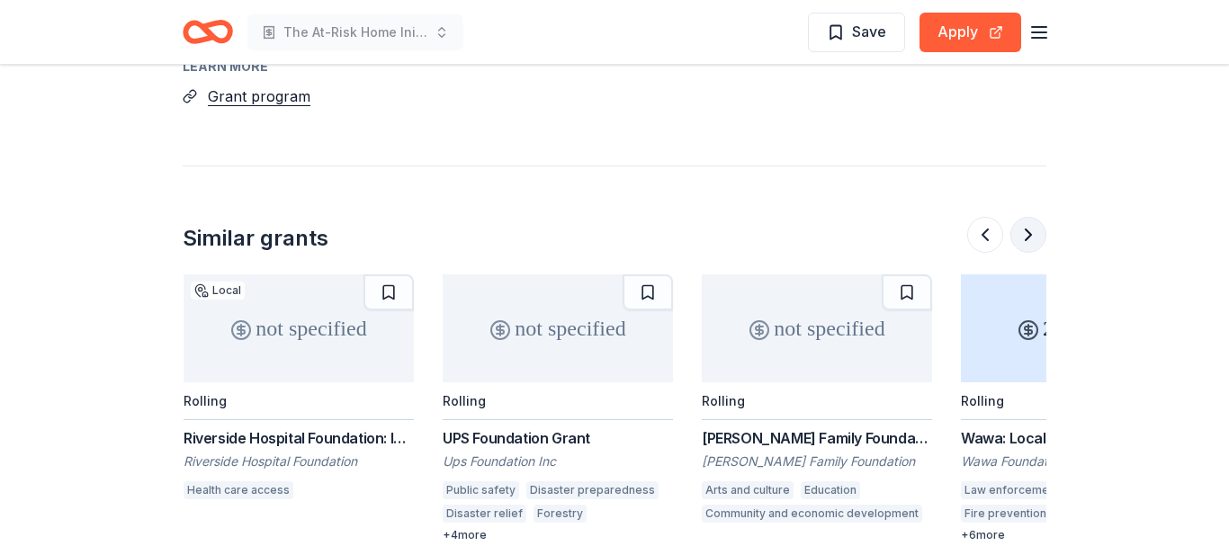
scroll to position [0, 777]
click at [982, 217] on button at bounding box center [985, 235] width 36 height 36
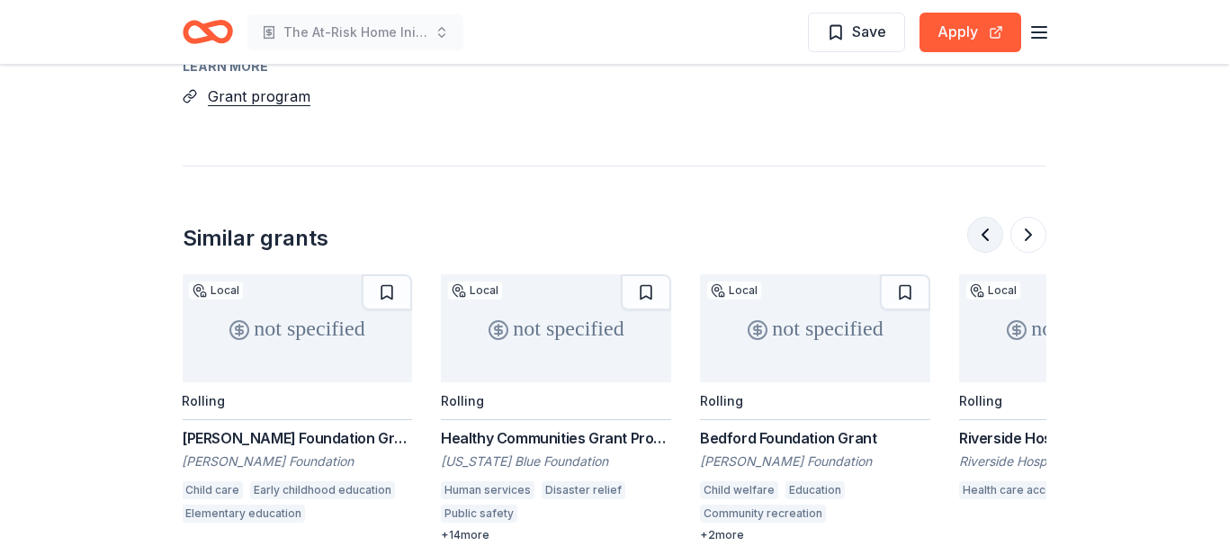
scroll to position [0, 0]
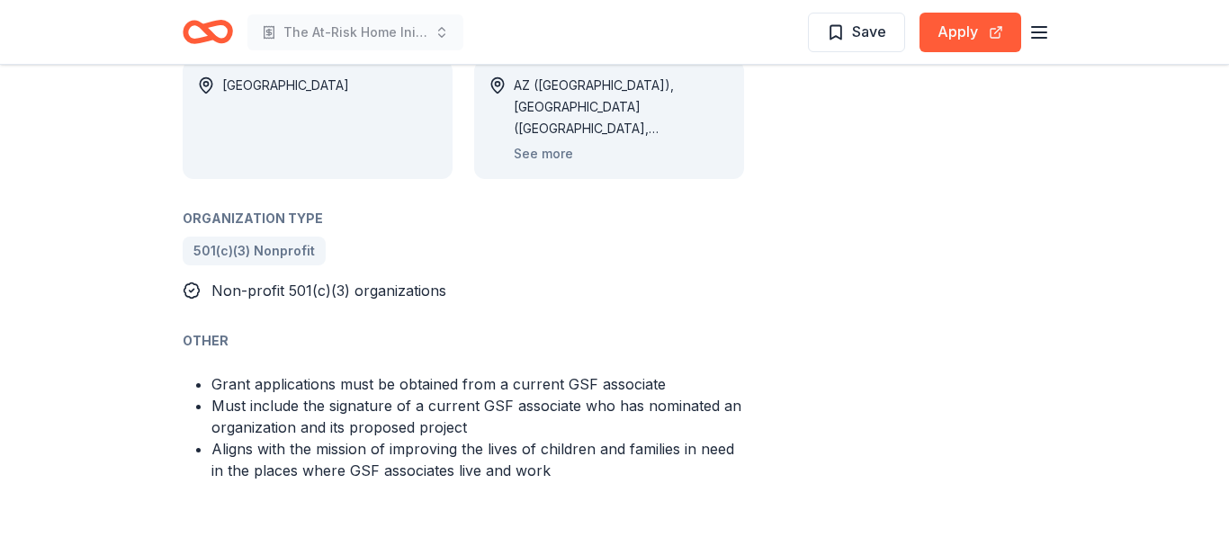
scroll to position [917, 0]
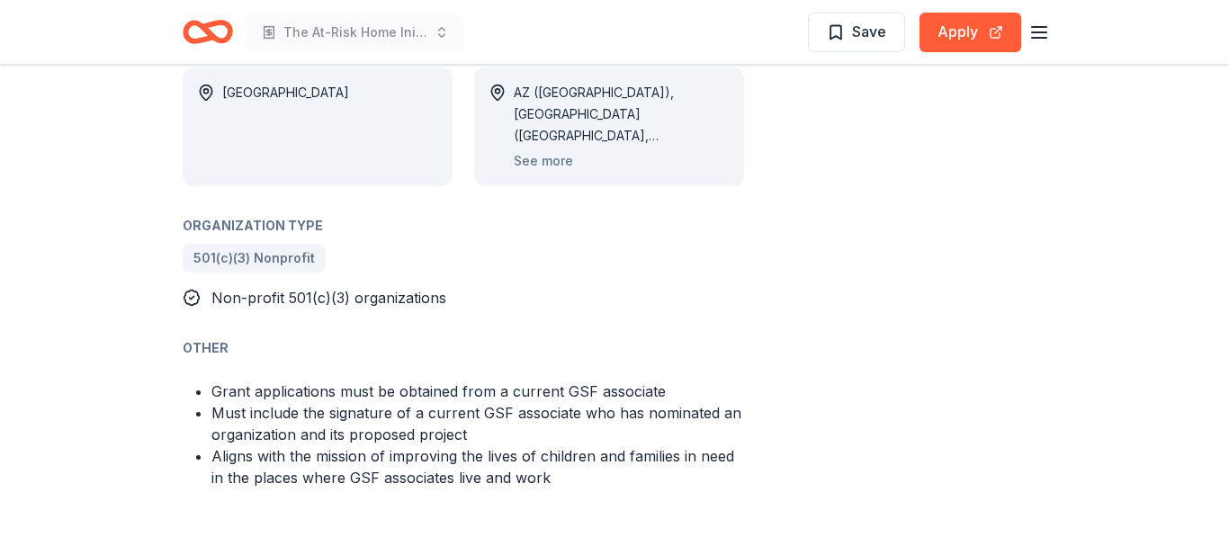
click at [564, 215] on div "Organization Type" at bounding box center [463, 226] width 561 height 22
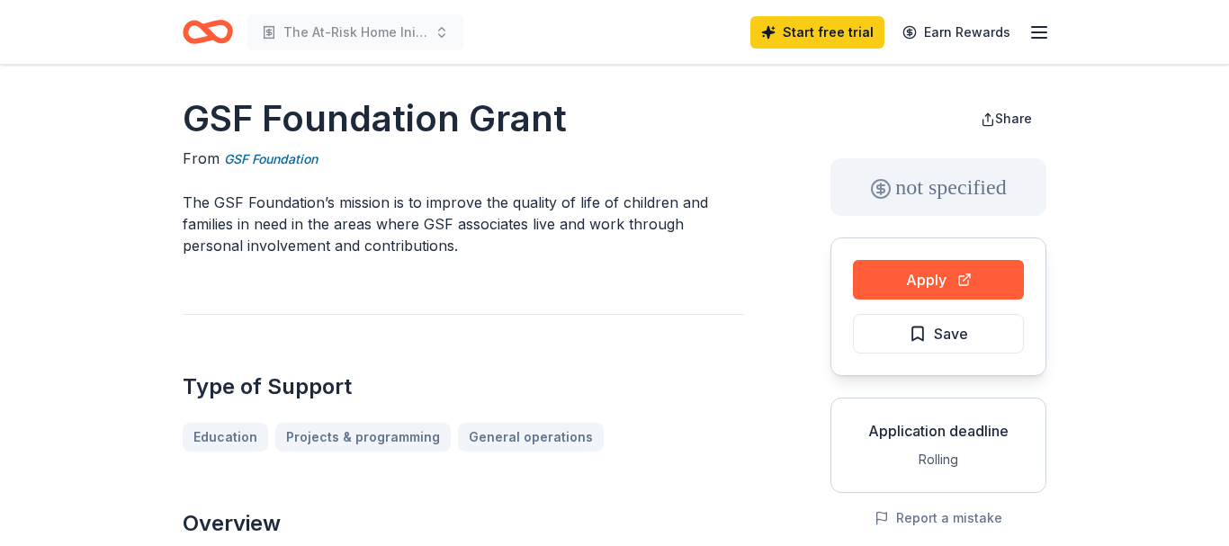
scroll to position [0, 0]
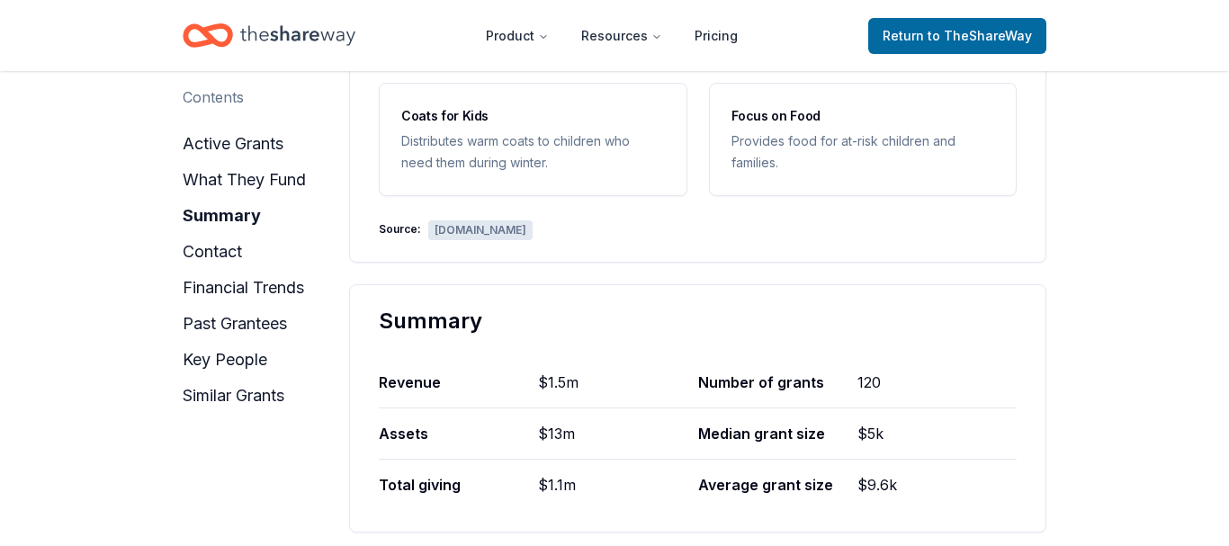
scroll to position [917, 0]
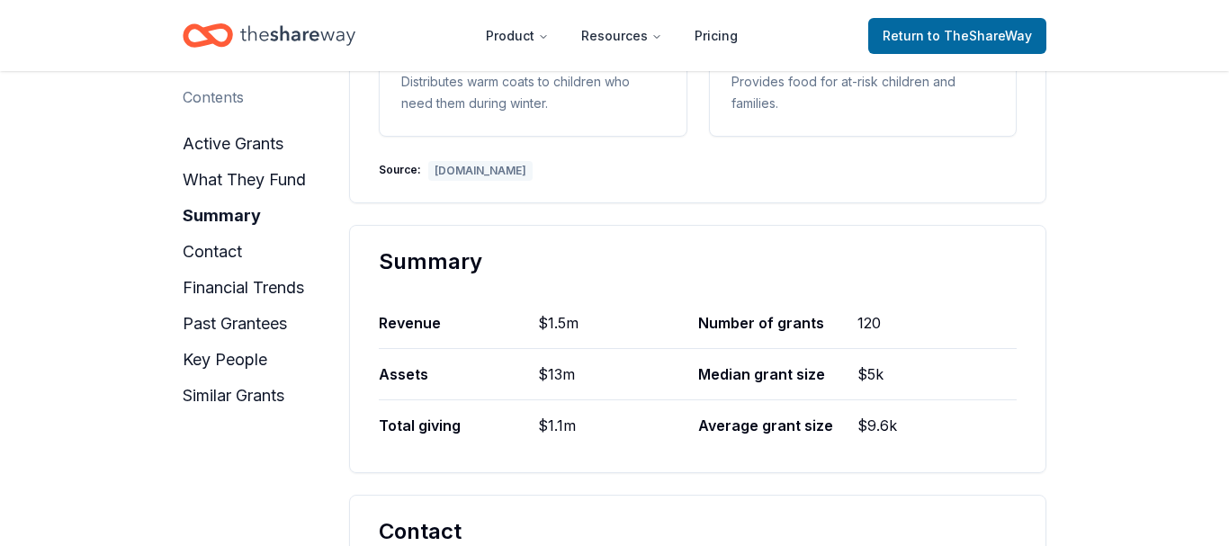
click at [514, 170] on div "[DOMAIN_NAME]" at bounding box center [480, 171] width 104 height 20
